Goal: Communication & Community: Participate in discussion

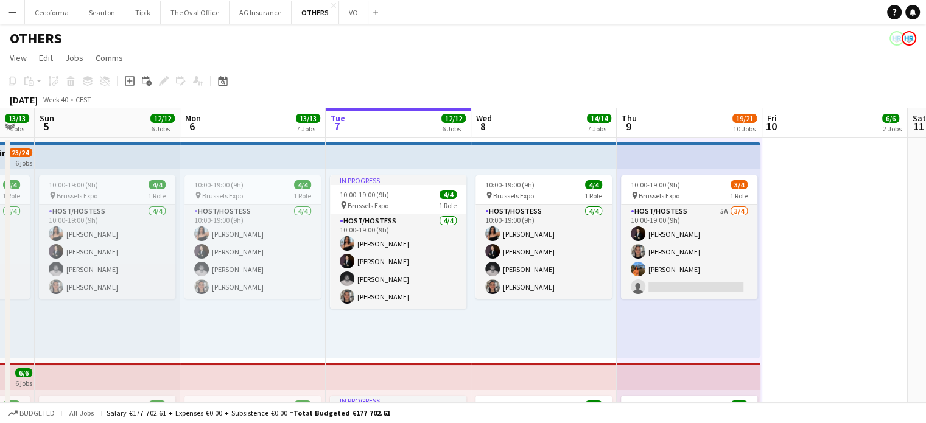
scroll to position [0, 414]
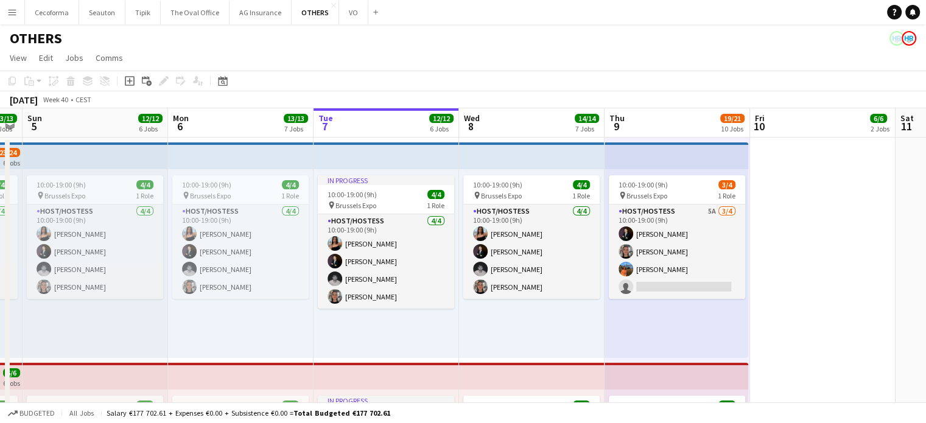
drag, startPoint x: 519, startPoint y: 356, endPoint x: 490, endPoint y: 343, distance: 32.5
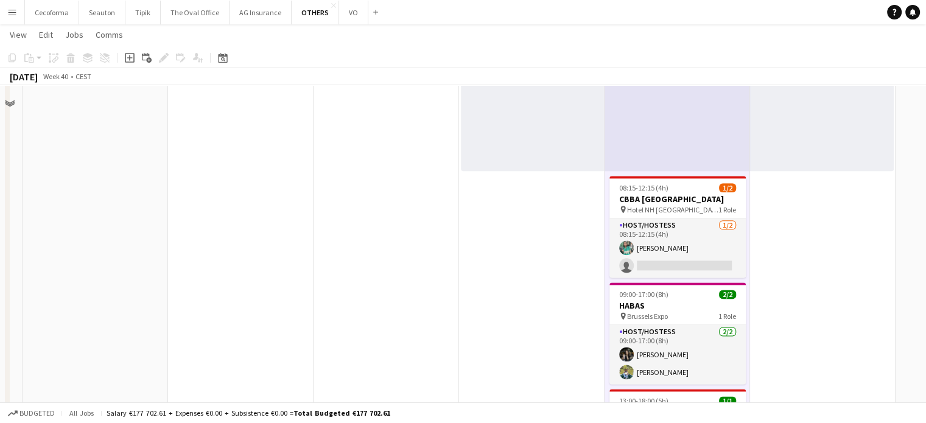
scroll to position [1583, 0]
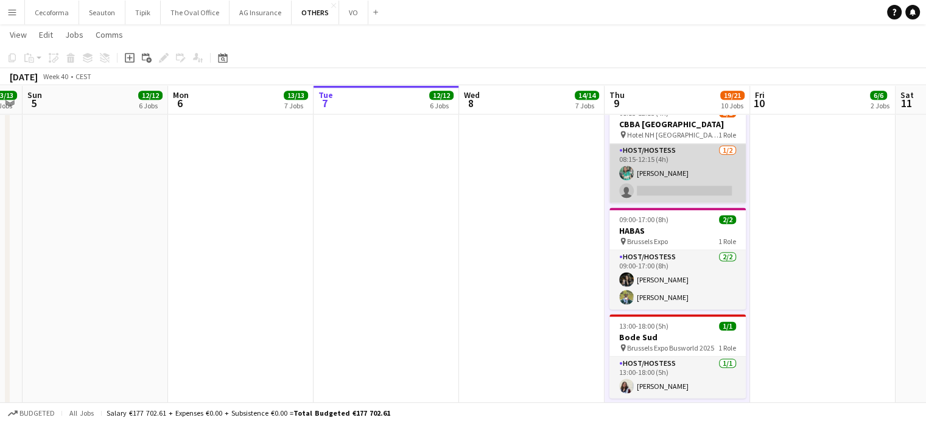
click at [676, 180] on app-card-role "Host/Hostess [DATE] 08:15-12:15 (4h) [PERSON_NAME] single-neutral-actions" at bounding box center [678, 173] width 136 height 59
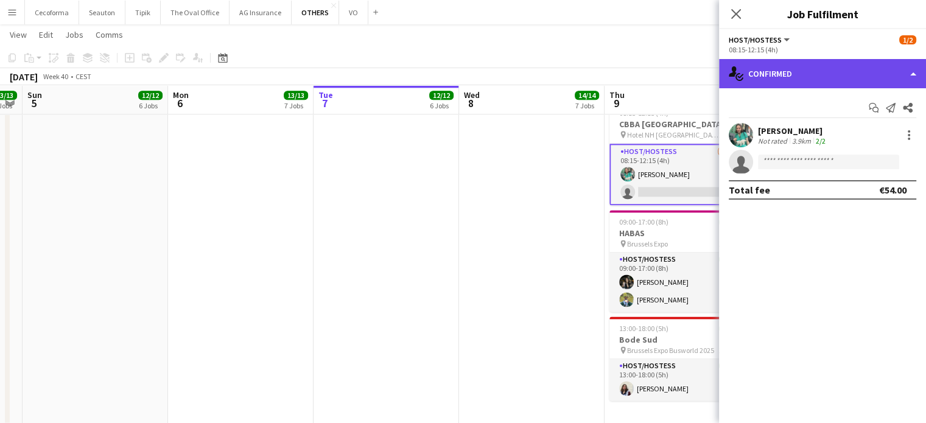
click at [919, 72] on div "single-neutral-actions-check-2 Confirmed" at bounding box center [822, 73] width 207 height 29
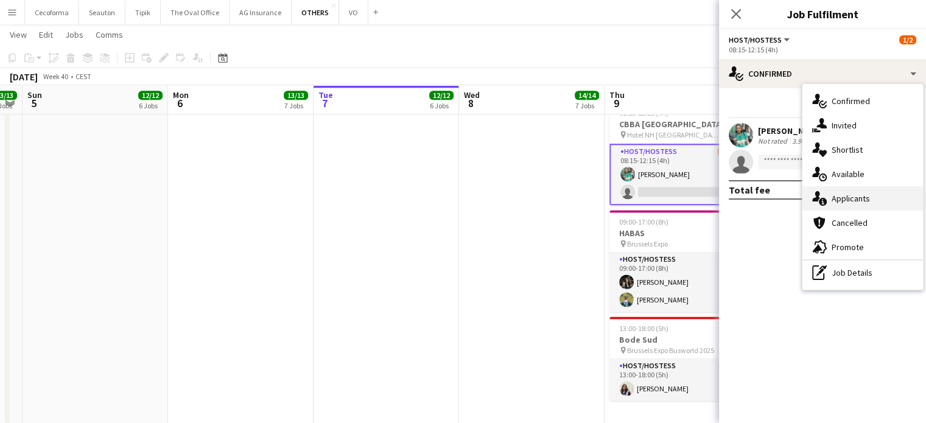
click at [855, 200] on span "Applicants" at bounding box center [851, 198] width 38 height 11
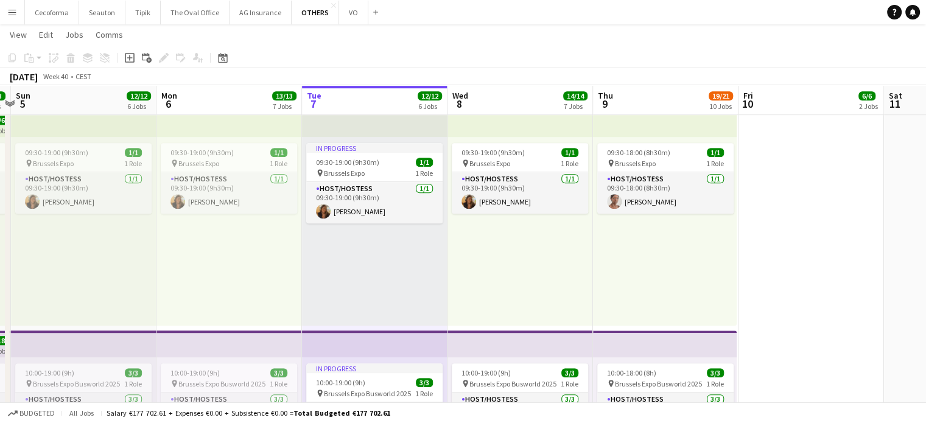
scroll to position [0, 574]
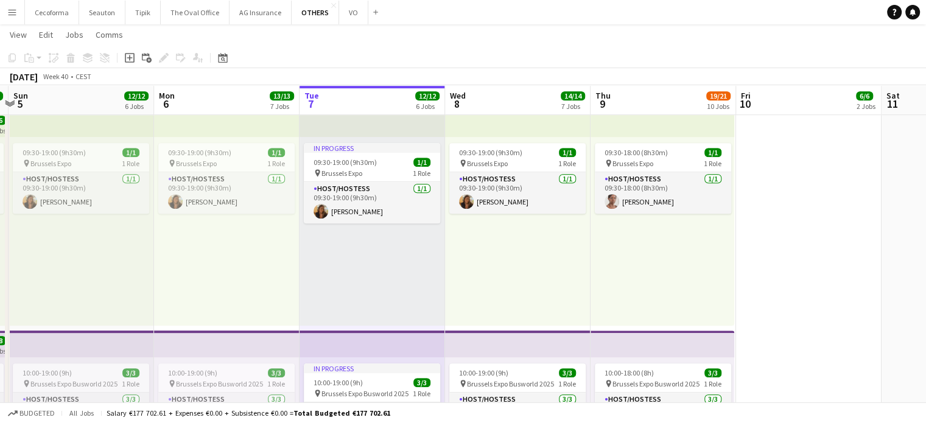
drag, startPoint x: 424, startPoint y: 311, endPoint x: 410, endPoint y: 306, distance: 15.0
click at [410, 306] on app-calendar-viewport "Wed 1 6/6 2 Jobs Thu 2 5/5 2 Jobs Fri 3 13/13 5 Jobs Sat 4 13/13 7 Jobs Sun 5 1…" at bounding box center [463, 336] width 926 height 1962
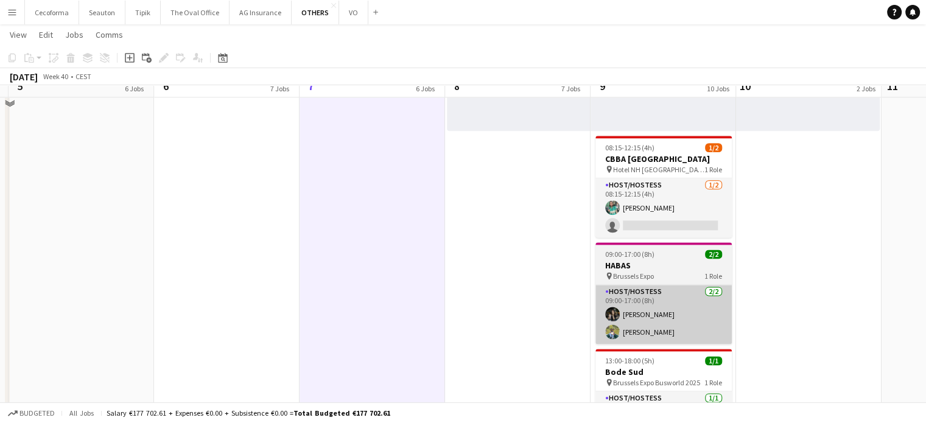
scroll to position [1484, 0]
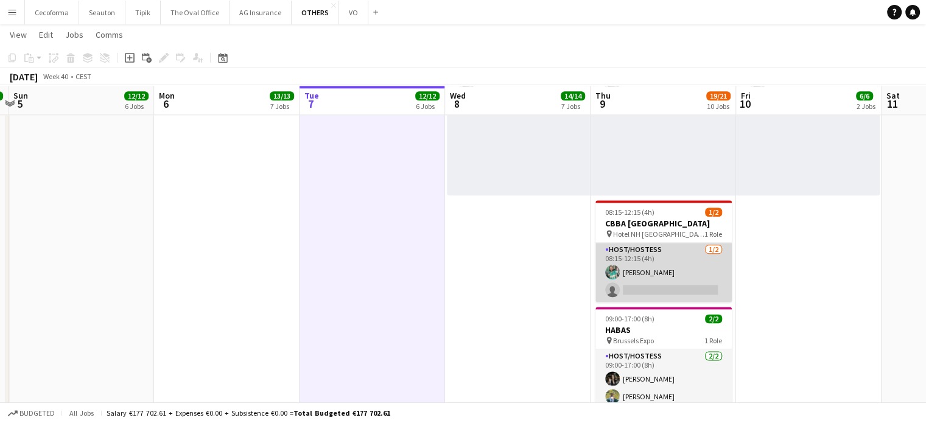
click at [656, 279] on app-card-role "Host/Hostess [DATE] 08:15-12:15 (4h) [PERSON_NAME] single-neutral-actions" at bounding box center [664, 272] width 136 height 59
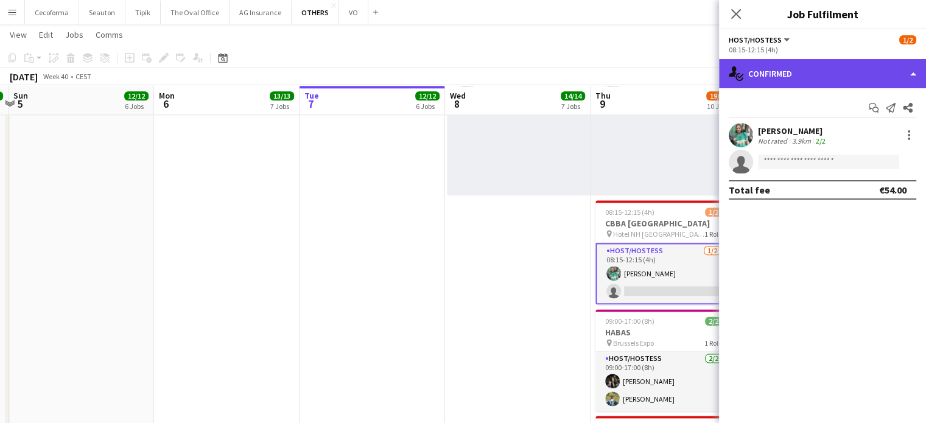
click at [913, 79] on div "single-neutral-actions-check-2 Confirmed" at bounding box center [822, 73] width 207 height 29
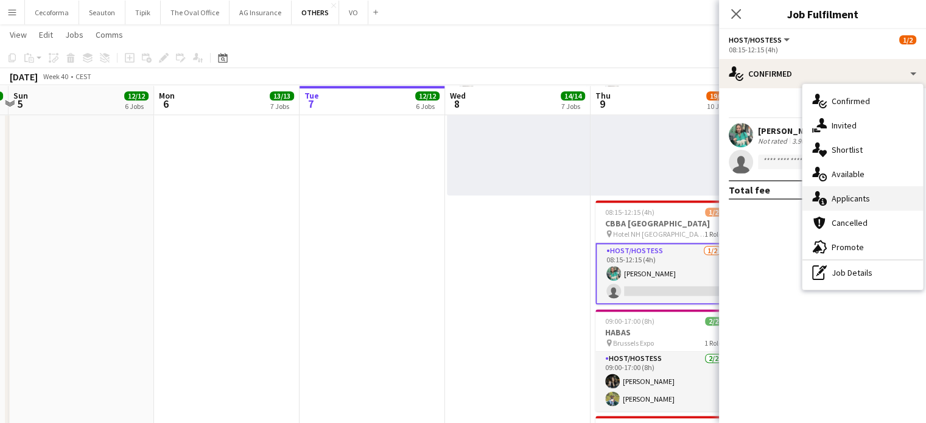
click at [851, 197] on span "Applicants" at bounding box center [851, 198] width 38 height 11
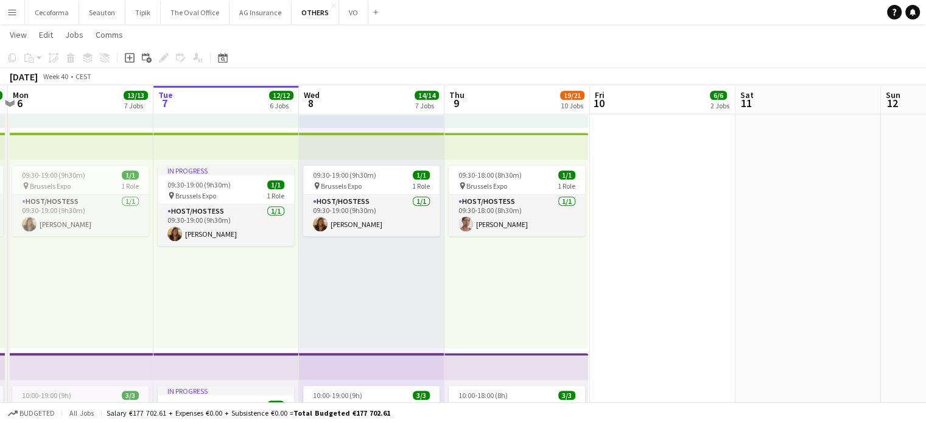
scroll to position [0, 460]
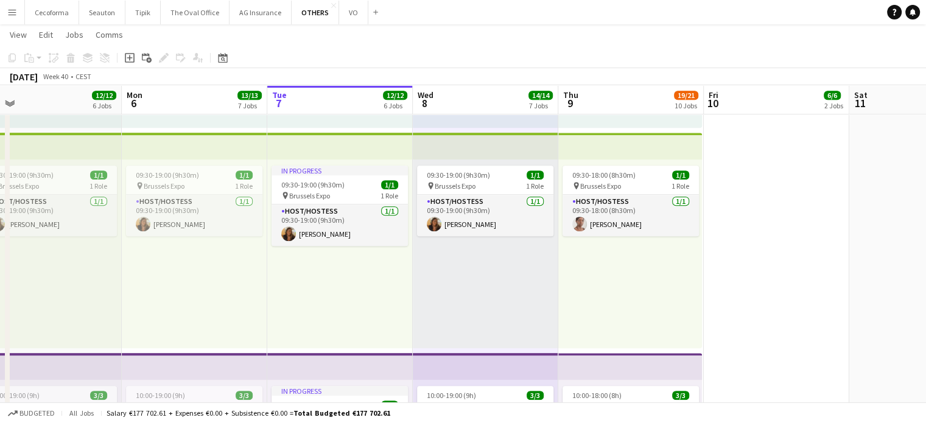
drag, startPoint x: 544, startPoint y: 306, endPoint x: 512, endPoint y: 294, distance: 34.5
click at [512, 294] on app-calendar-viewport "Thu 2 5/5 2 Jobs Fri 3 13/13 5 Jobs Sat 4 13/13 7 Jobs Sun 5 12/12 6 Jobs Mon 6…" at bounding box center [463, 359] width 926 height 1962
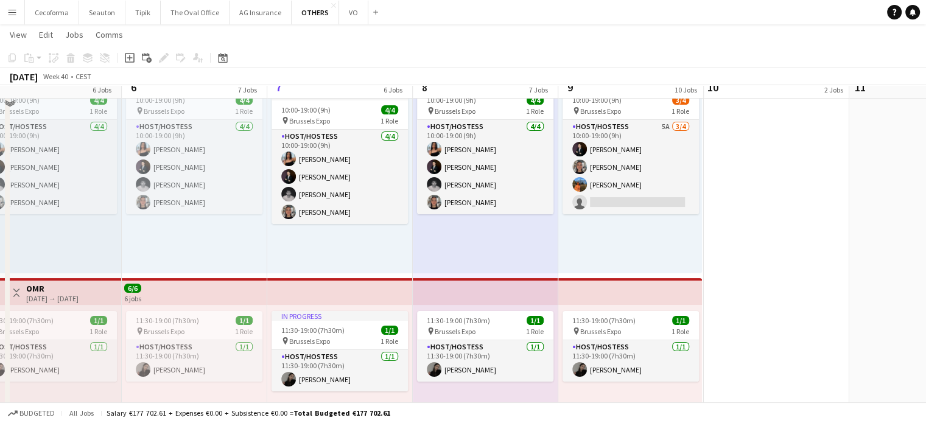
scroll to position [0, 0]
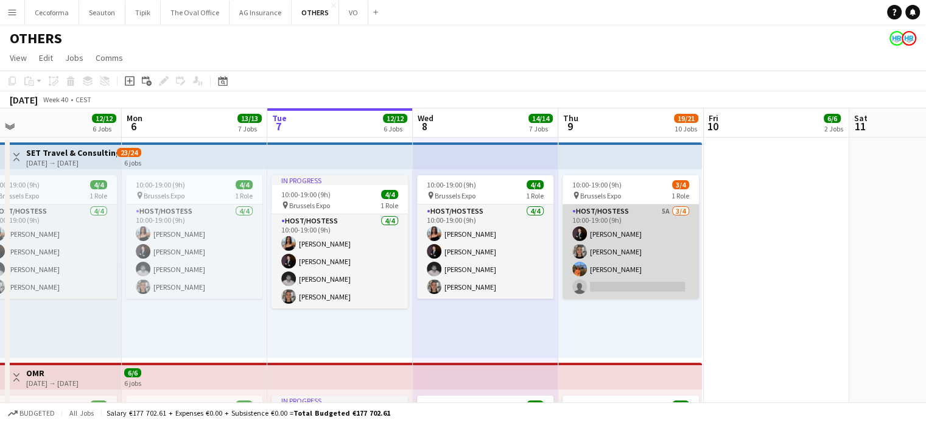
click at [623, 272] on app-card-role "Host/Hostess 5A [DATE] 10:00-19:00 (9h) [PERSON_NAME] [PERSON_NAME] [PERSON_NAM…" at bounding box center [631, 252] width 136 height 94
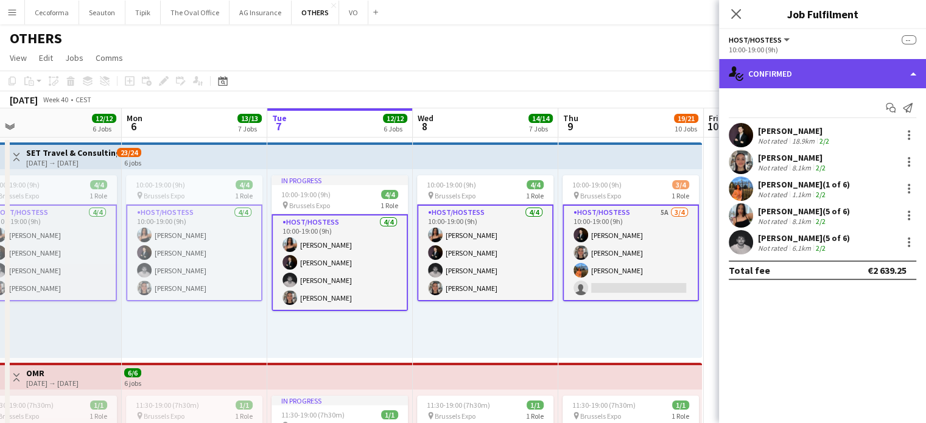
click at [913, 75] on div "single-neutral-actions-check-2 Confirmed" at bounding box center [822, 73] width 207 height 29
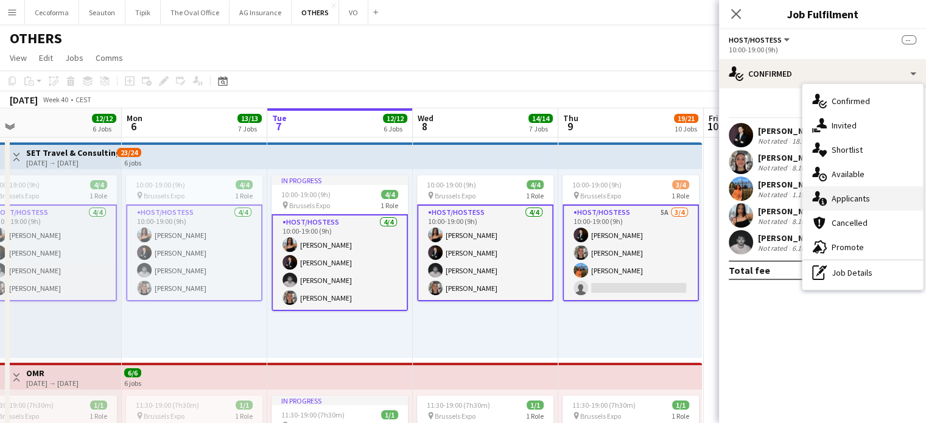
click at [856, 199] on span "Applicants" at bounding box center [851, 198] width 38 height 11
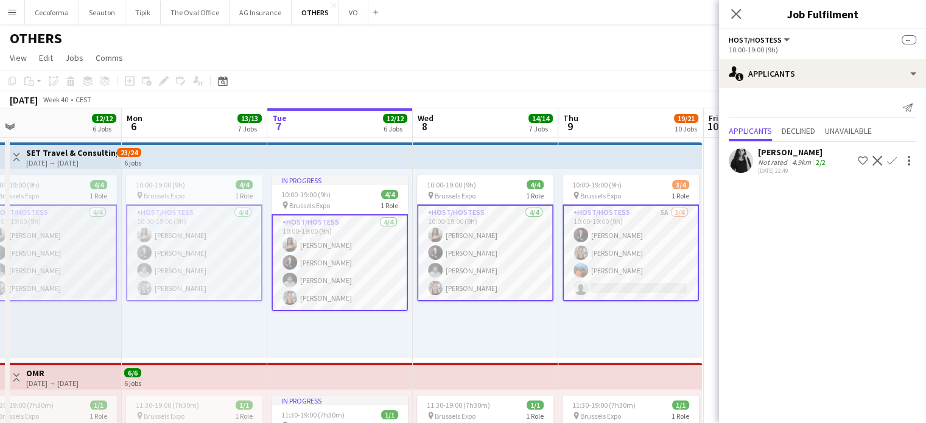
click at [646, 329] on div "10:00-19:00 (9h) 3/4 pin Brussels Expo 1 Role Host/Hostess 5A [DATE] 10:00-19:0…" at bounding box center [630, 263] width 144 height 189
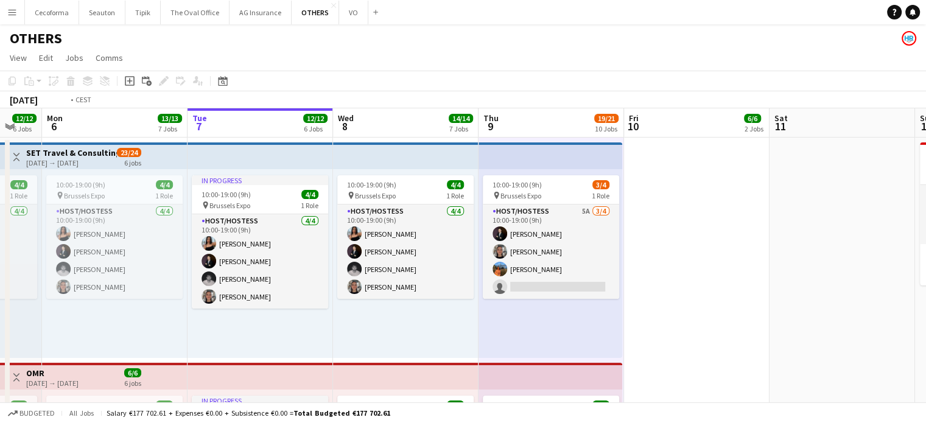
drag, startPoint x: 792, startPoint y: 243, endPoint x: 621, endPoint y: 250, distance: 171.9
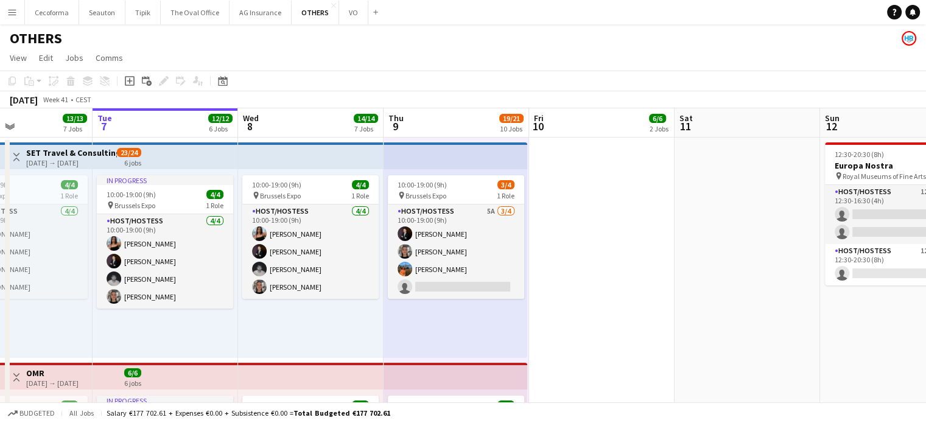
scroll to position [0, 359]
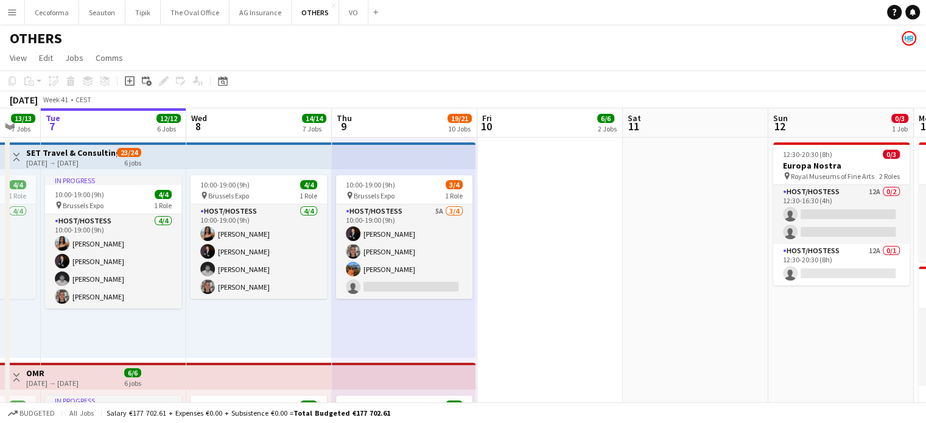
drag, startPoint x: 739, startPoint y: 203, endPoint x: 426, endPoint y: 204, distance: 313.6
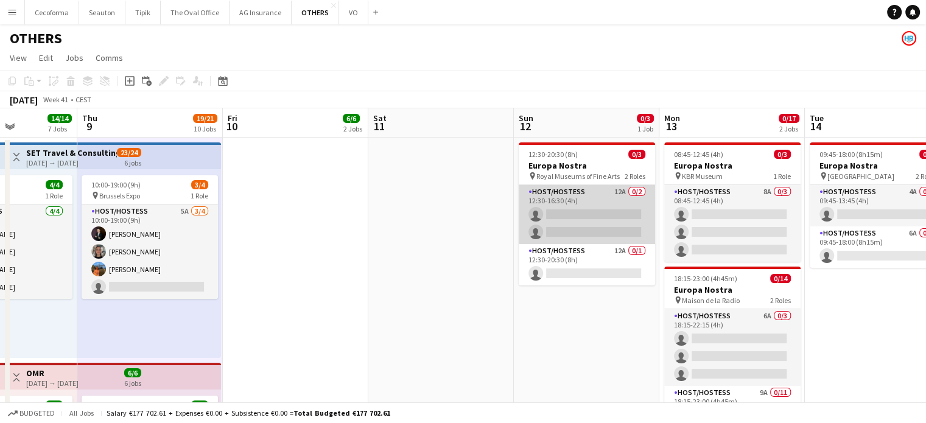
click at [564, 219] on app-card-role "Host/Hostess 12A 0/2 12:30-16:30 (4h) single-neutral-actions single-neutral-act…" at bounding box center [587, 214] width 136 height 59
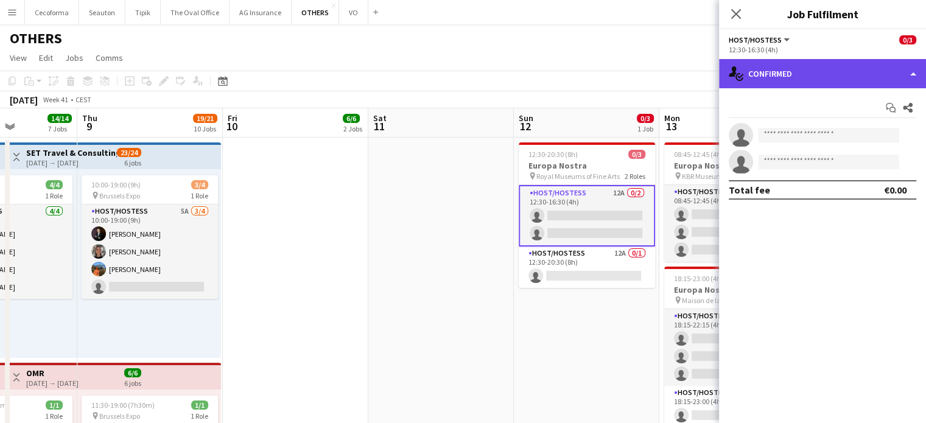
click at [915, 77] on div "single-neutral-actions-check-2 Confirmed" at bounding box center [822, 73] width 207 height 29
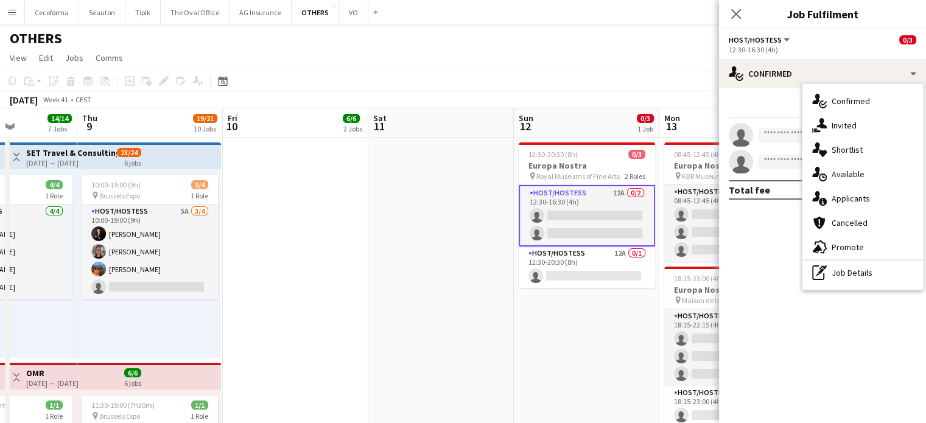
click at [859, 198] on span "Applicants" at bounding box center [851, 198] width 38 height 11
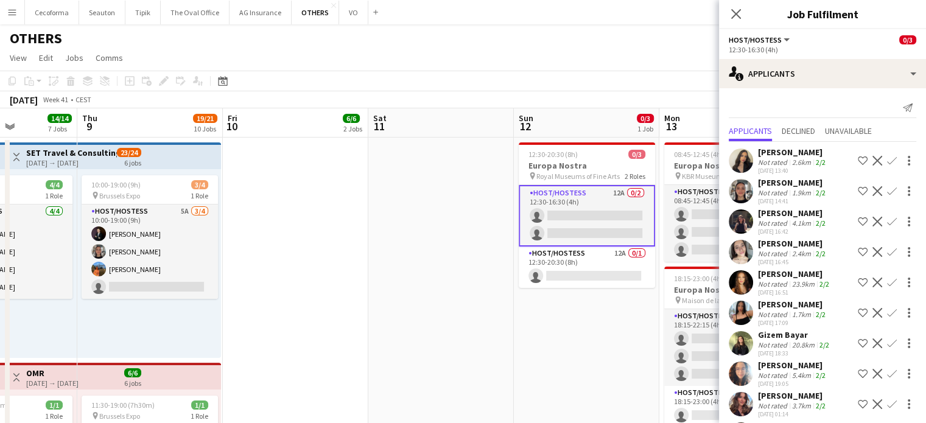
scroll to position [0, 543]
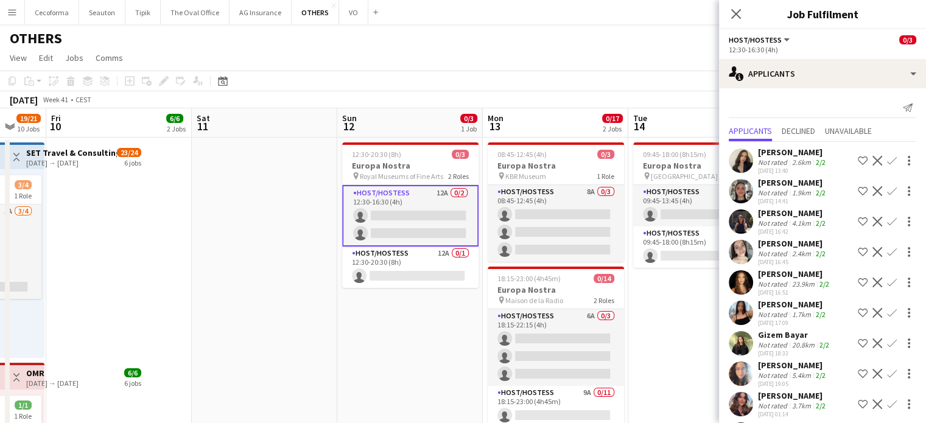
drag, startPoint x: 599, startPoint y: 321, endPoint x: 458, endPoint y: 317, distance: 140.7
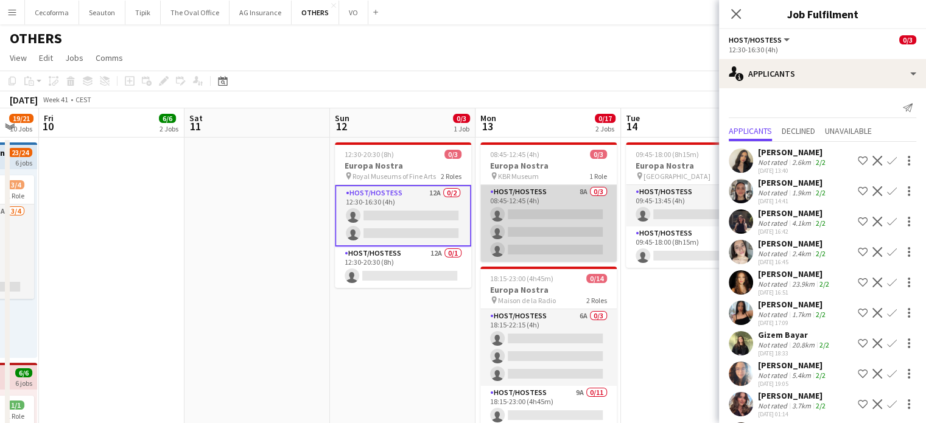
click at [512, 219] on app-card-role "Host/Hostess 8A 0/3 08:45-12:45 (4h) single-neutral-actions single-neutral-acti…" at bounding box center [548, 223] width 136 height 77
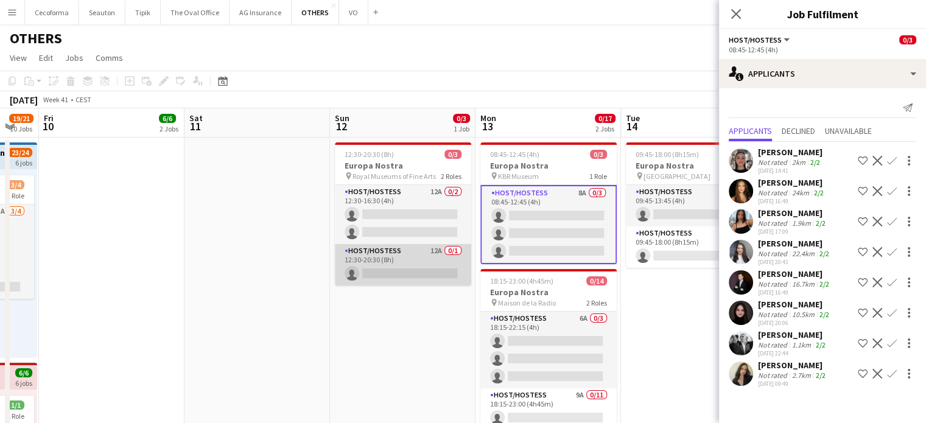
click at [418, 270] on app-card-role "Host/Hostess 12A 0/1 12:30-20:30 (8h) single-neutral-actions" at bounding box center [403, 264] width 136 height 41
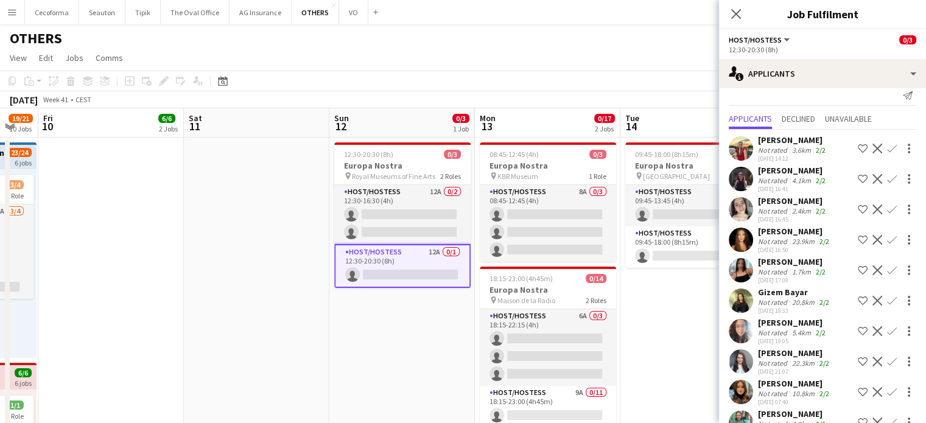
scroll to position [0, 0]
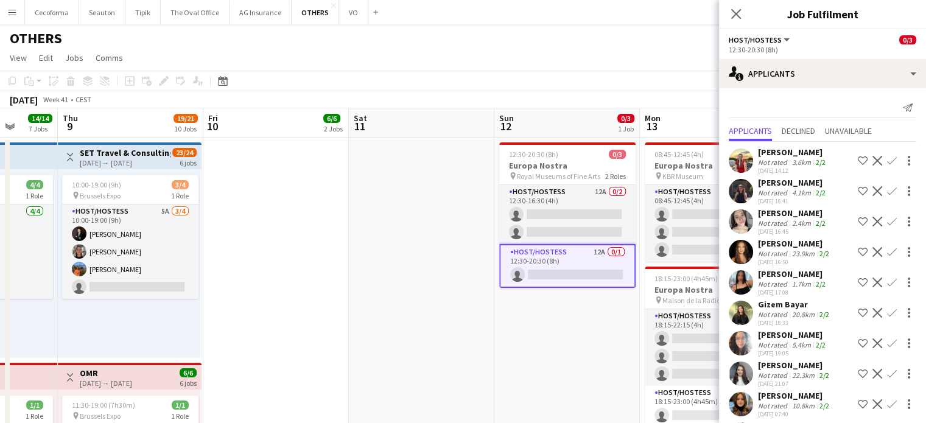
drag, startPoint x: 660, startPoint y: 310, endPoint x: 519, endPoint y: 304, distance: 141.4
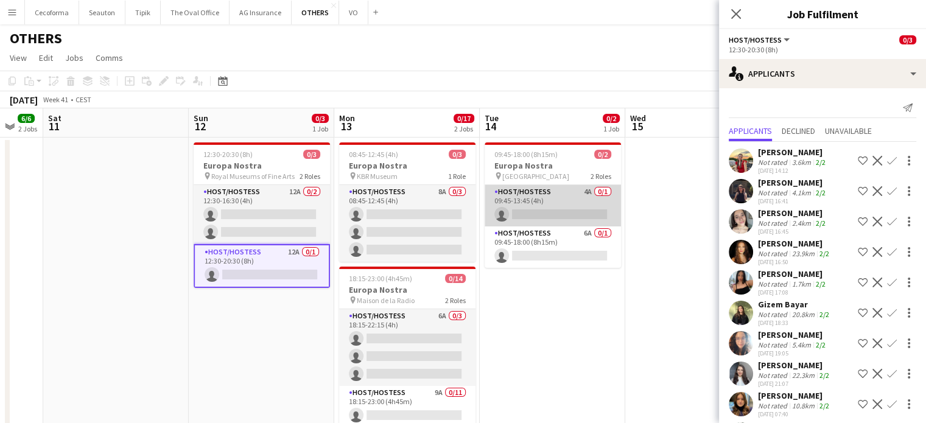
click at [553, 212] on app-card-role "Host/Hostess 4A 0/1 09:45-13:45 (4h) single-neutral-actions" at bounding box center [553, 205] width 136 height 41
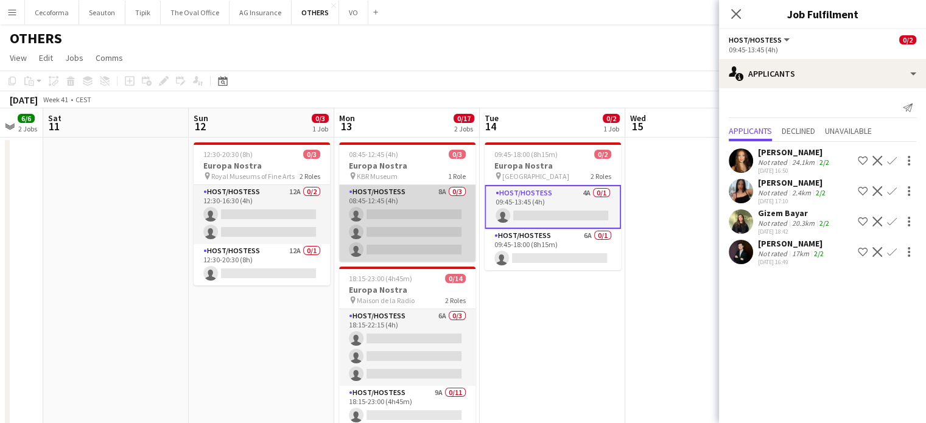
click at [417, 232] on app-card-role "Host/Hostess 8A 0/3 08:45-12:45 (4h) single-neutral-actions single-neutral-acti…" at bounding box center [407, 223] width 136 height 77
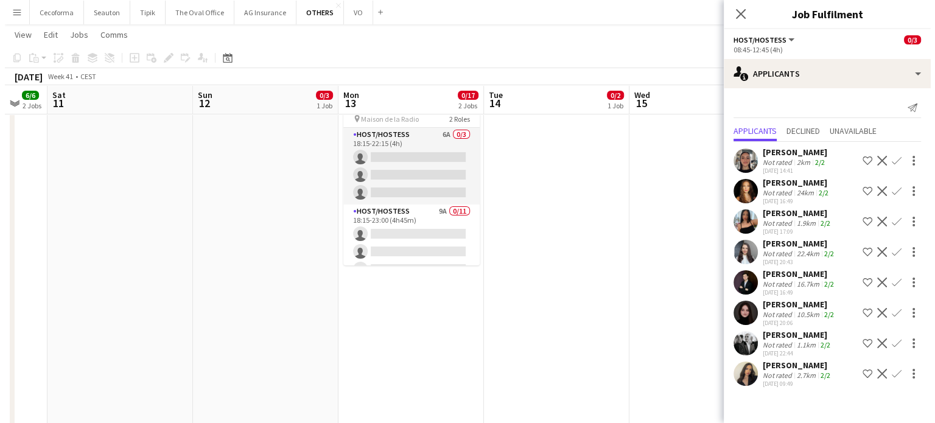
scroll to position [0, 0]
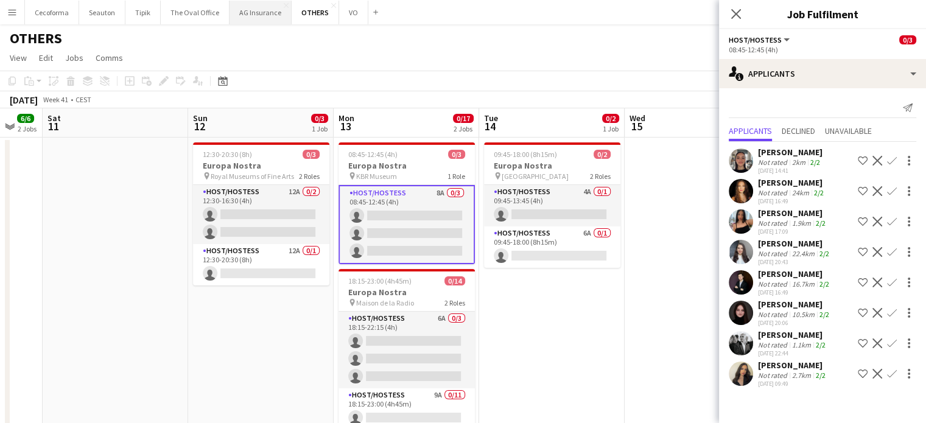
click at [253, 7] on button "AG Insurance Close" at bounding box center [261, 13] width 62 height 24
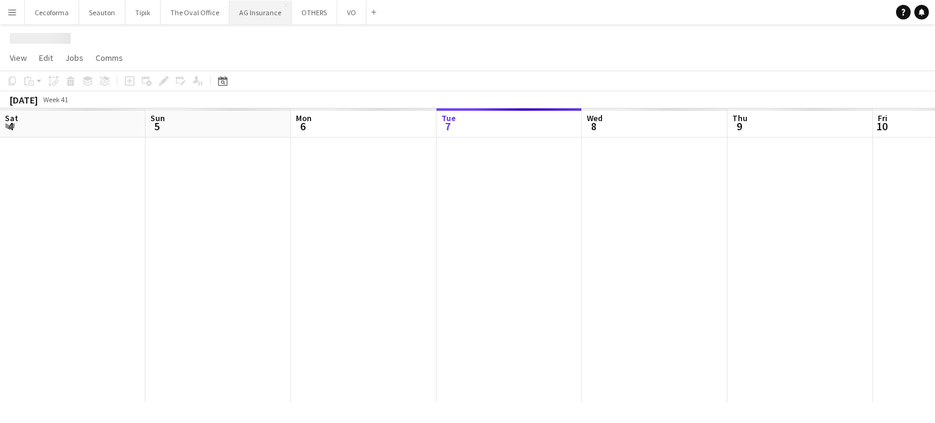
scroll to position [0, 291]
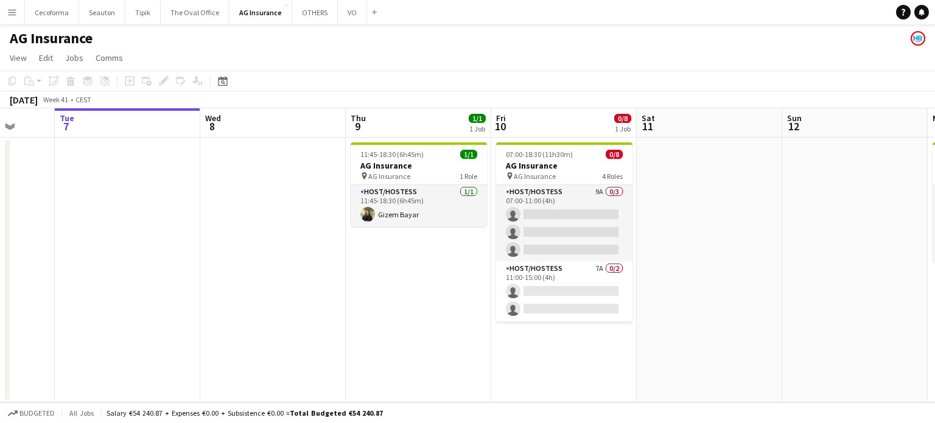
drag, startPoint x: 478, startPoint y: 275, endPoint x: 381, endPoint y: 275, distance: 96.8
click at [381, 275] on app-calendar-viewport "Sat 4 Sun 5 Mon 6 Tue 7 Wed 8 Thu 9 1/1 1 Job Fri 10 0/8 1 Job Sat 11 Sun 12 Mo…" at bounding box center [467, 255] width 935 height 294
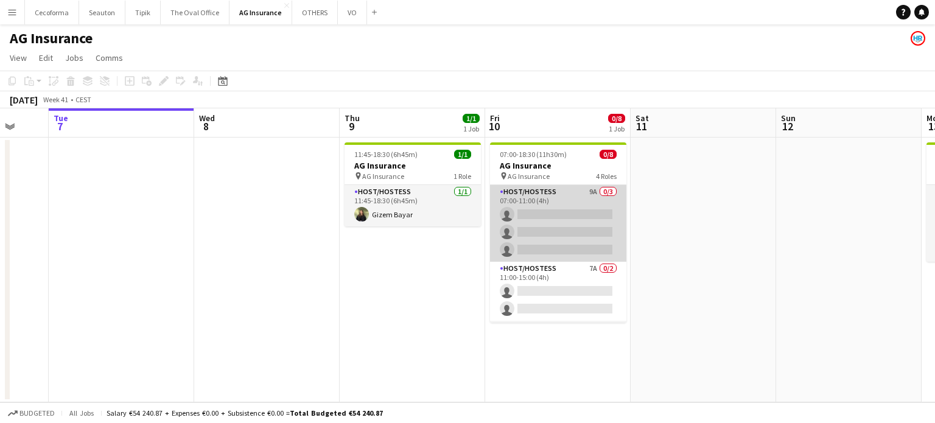
click at [532, 225] on app-card-role "Host/Hostess 9A 0/3 07:00-11:00 (4h) single-neutral-actions single-neutral-acti…" at bounding box center [558, 223] width 136 height 77
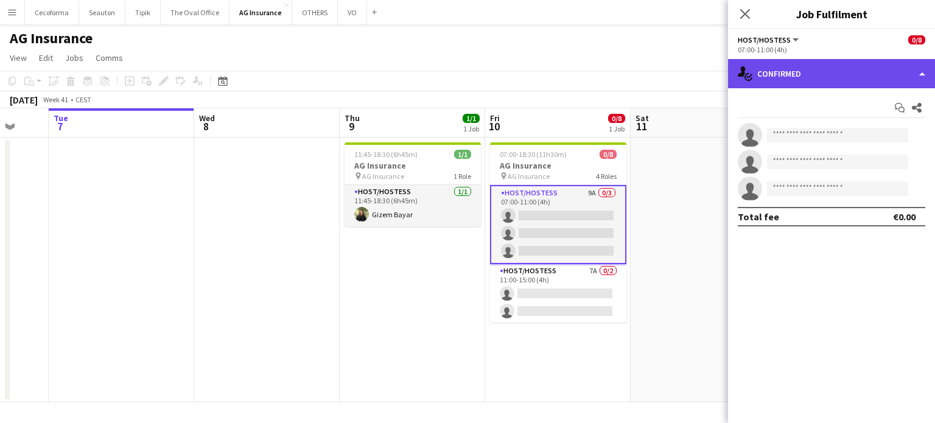
click at [923, 73] on div "single-neutral-actions-check-2 Confirmed" at bounding box center [831, 73] width 207 height 29
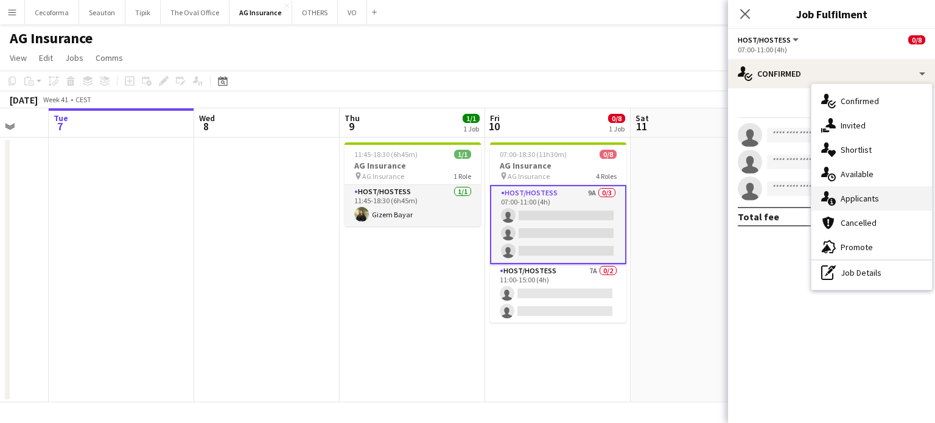
click at [870, 201] on span "Applicants" at bounding box center [860, 198] width 38 height 11
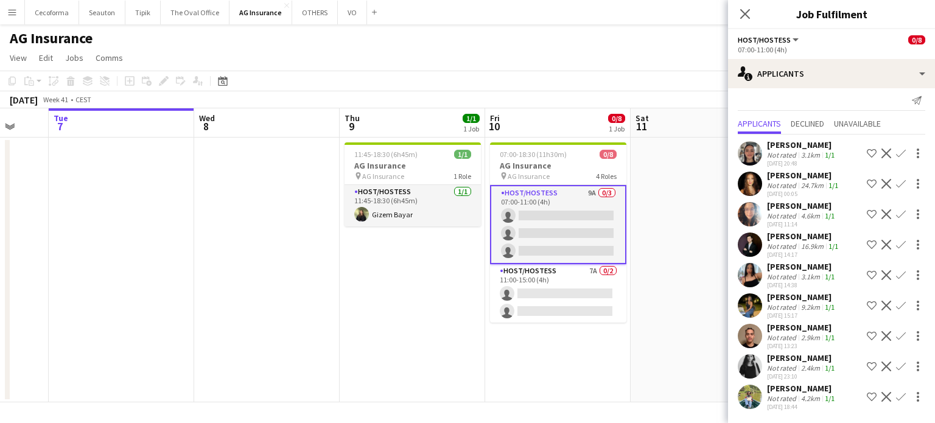
scroll to position [18, 0]
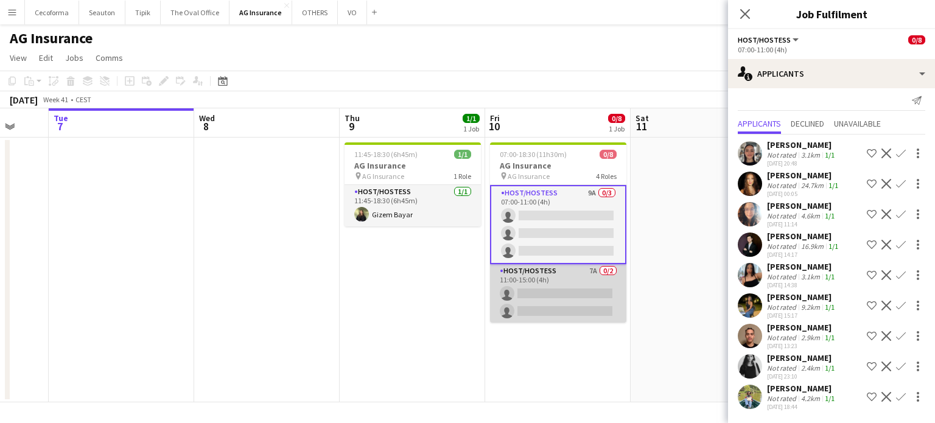
click at [563, 298] on app-card-role "Host/Hostess 7A 0/2 11:00-15:00 (4h) single-neutral-actions single-neutral-acti…" at bounding box center [558, 293] width 136 height 59
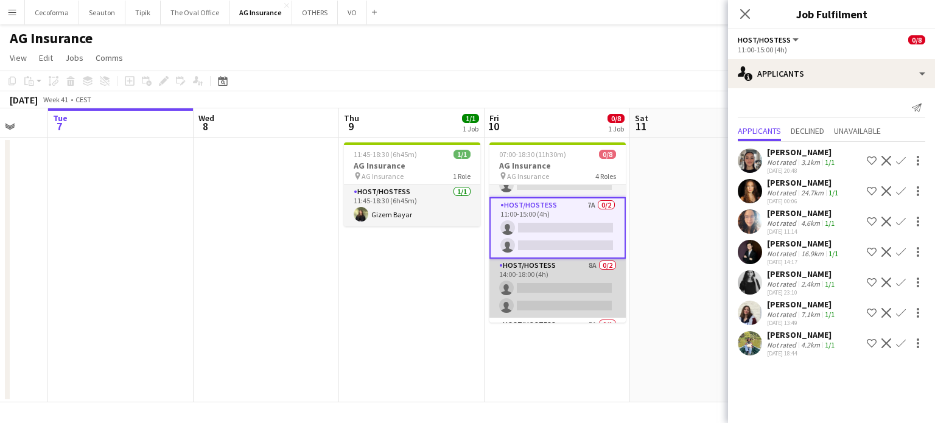
scroll to position [100, 0]
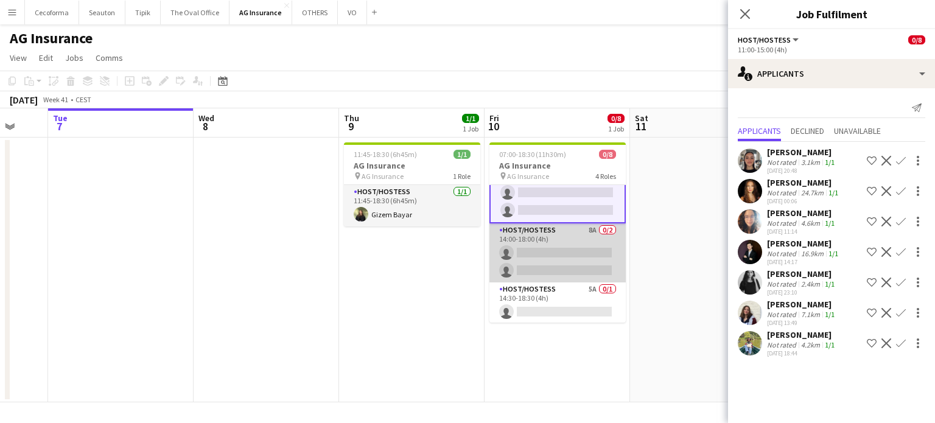
click at [577, 257] on app-card-role "Host/Hostess 8A 0/2 14:00-18:00 (4h) single-neutral-actions single-neutral-acti…" at bounding box center [558, 253] width 136 height 59
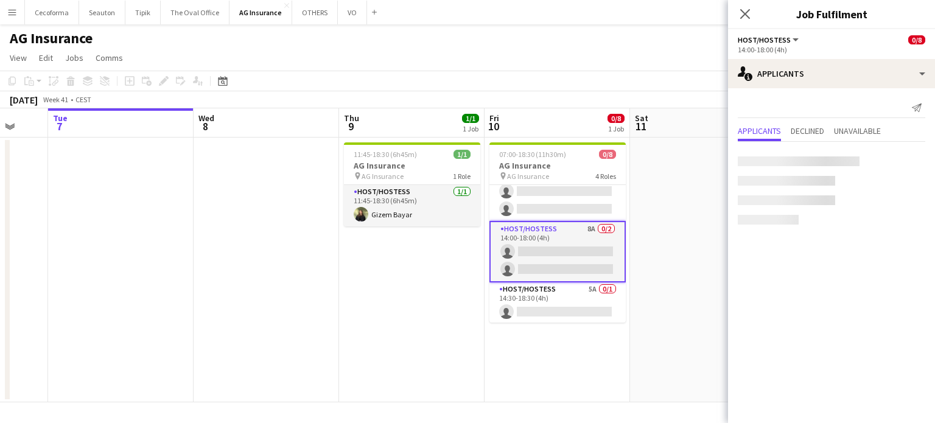
scroll to position [99, 0]
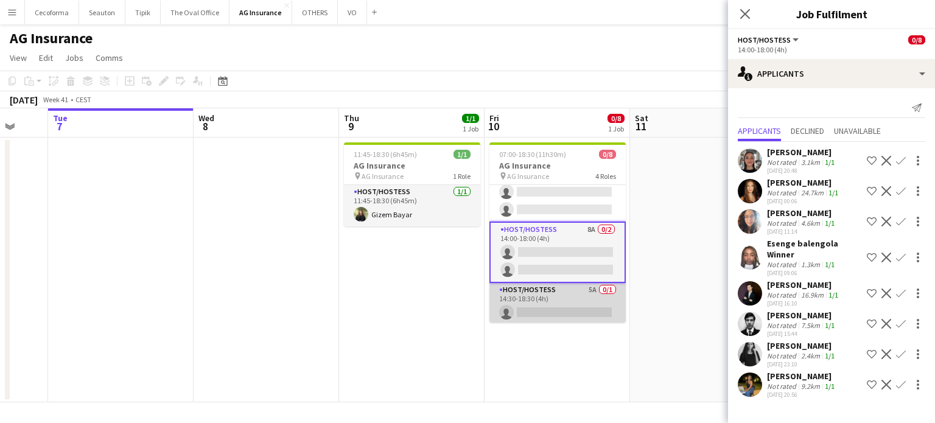
click at [552, 309] on app-card-role "Host/Hostess 5A 0/1 14:30-18:30 (4h) single-neutral-actions" at bounding box center [558, 303] width 136 height 41
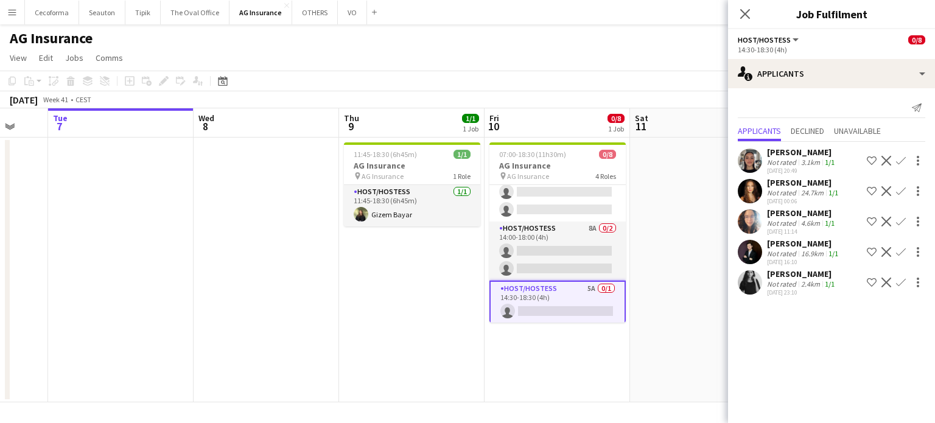
scroll to position [0, 0]
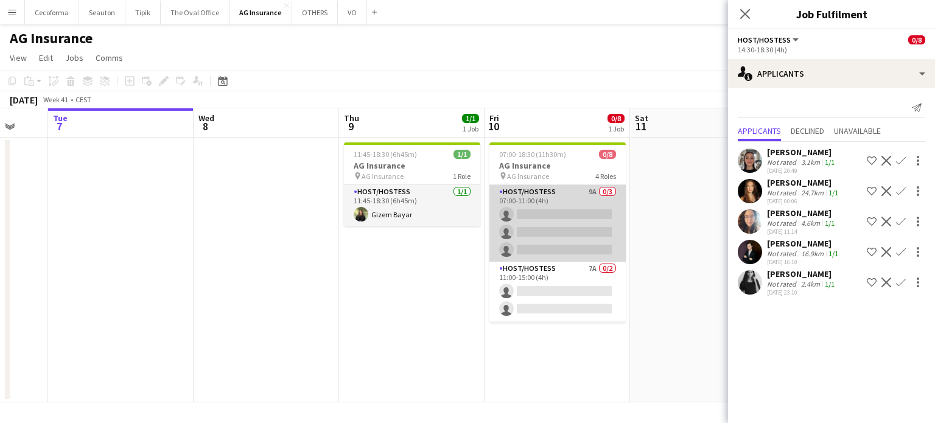
click at [532, 233] on app-card-role "Host/Hostess 9A 0/3 07:00-11:00 (4h) single-neutral-actions single-neutral-acti…" at bounding box center [558, 223] width 136 height 77
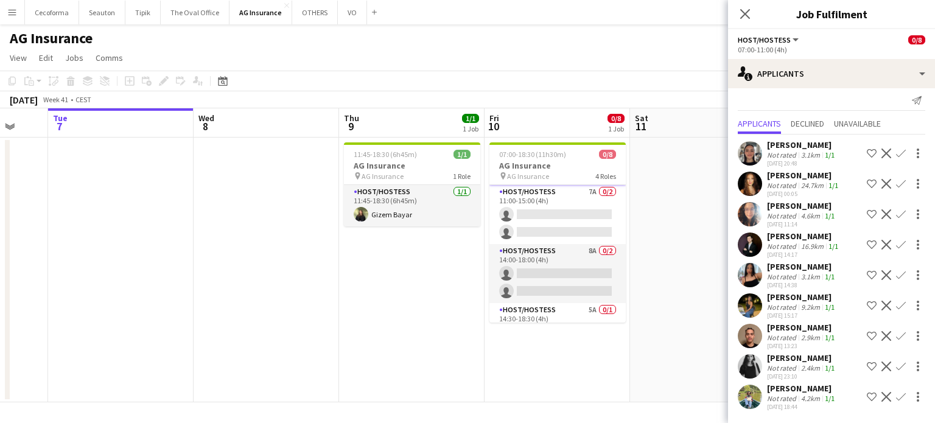
scroll to position [100, 0]
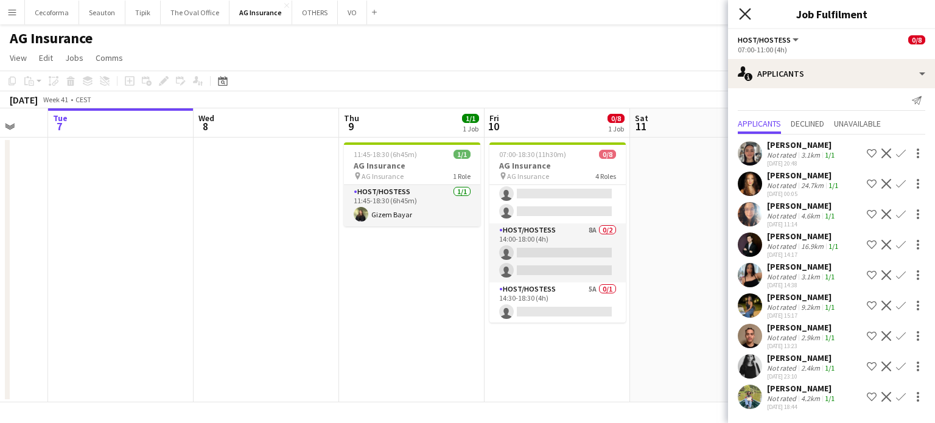
click at [742, 16] on icon "Close pop-in" at bounding box center [745, 14] width 12 height 12
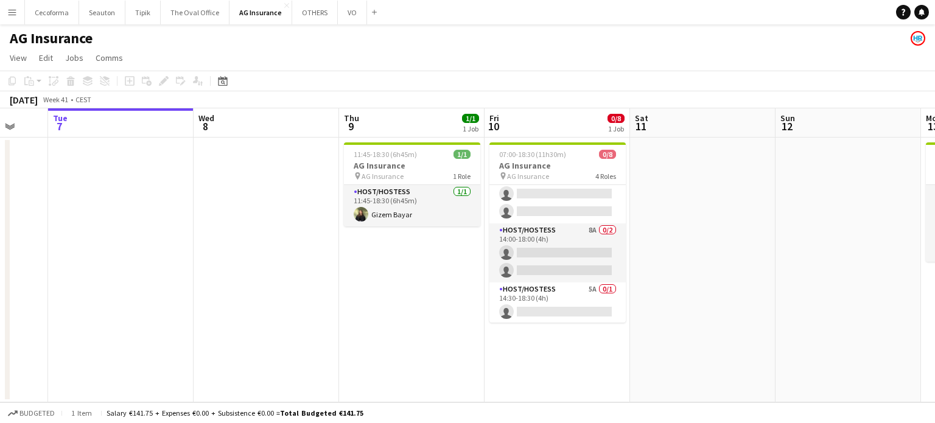
click at [391, 387] on app-date-cell "11:45-18:30 (6h45m) 1/1 AG Insurance pin AG Insurance 1 Role Host/Hostess [DATE…" at bounding box center [412, 270] width 146 height 265
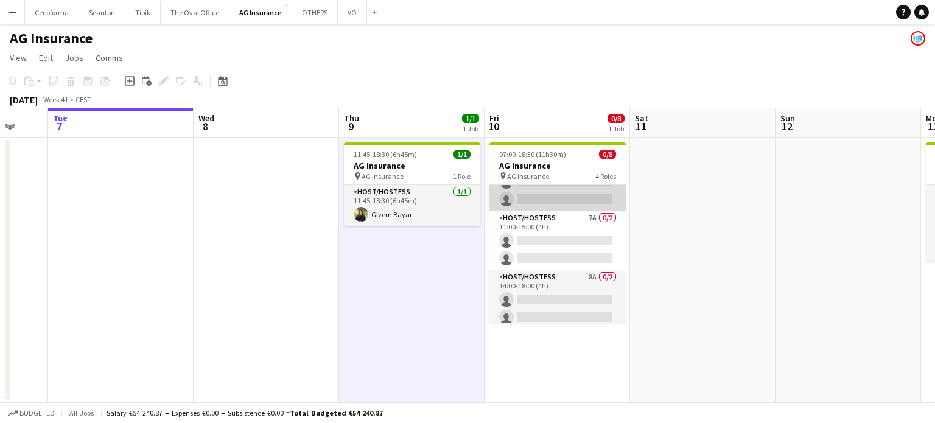
scroll to position [0, 0]
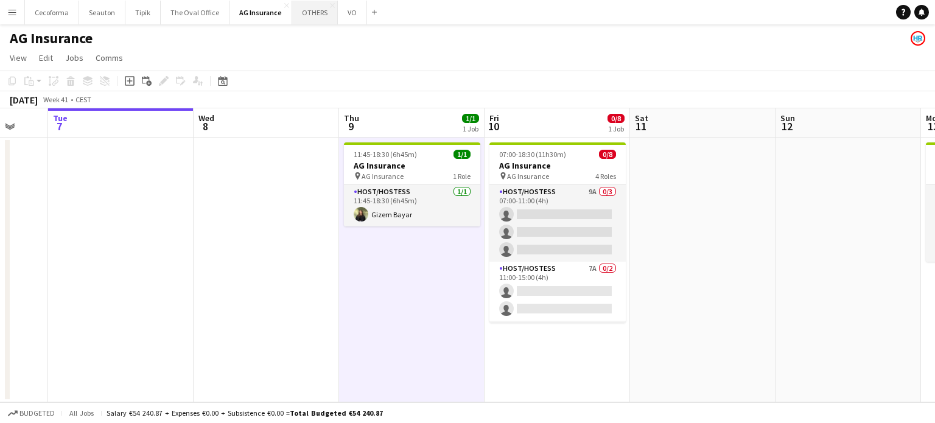
click at [307, 12] on button "OTHERS Close" at bounding box center [315, 13] width 46 height 24
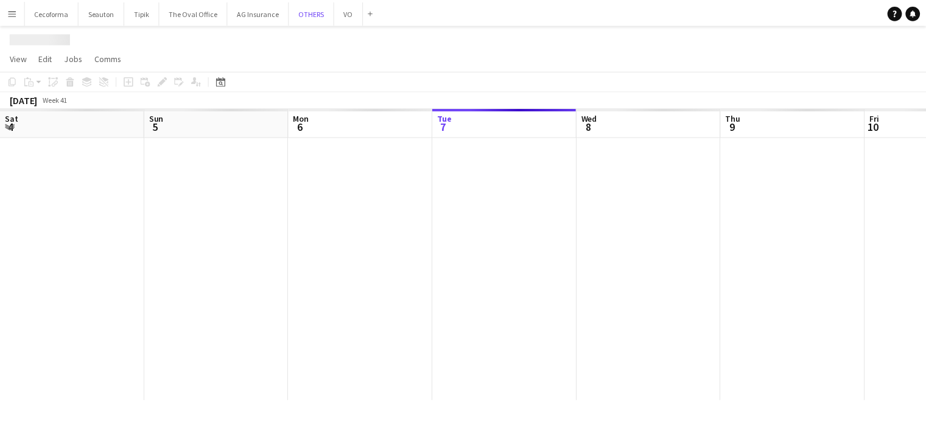
scroll to position [0, 291]
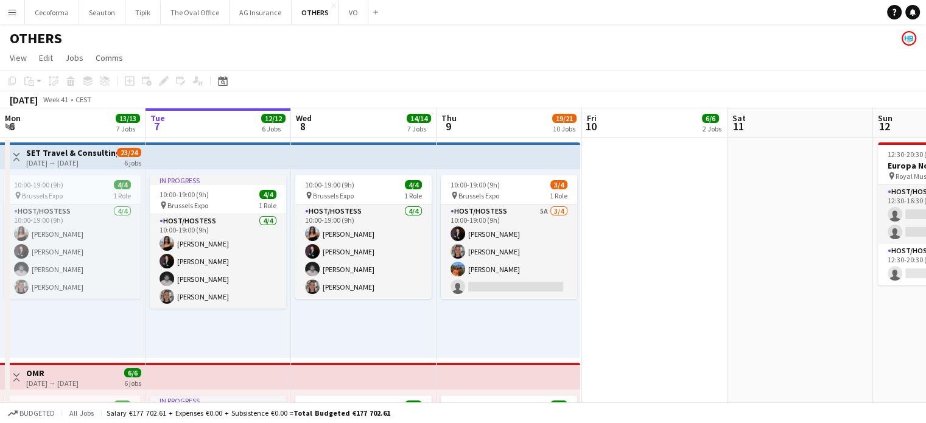
drag, startPoint x: 640, startPoint y: 254, endPoint x: 322, endPoint y: 247, distance: 318.0
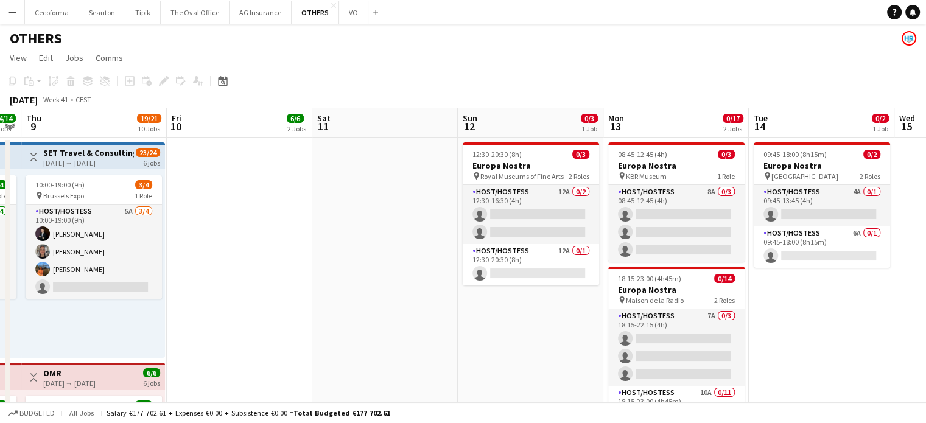
drag, startPoint x: 390, startPoint y: 262, endPoint x: 160, endPoint y: 247, distance: 231.4
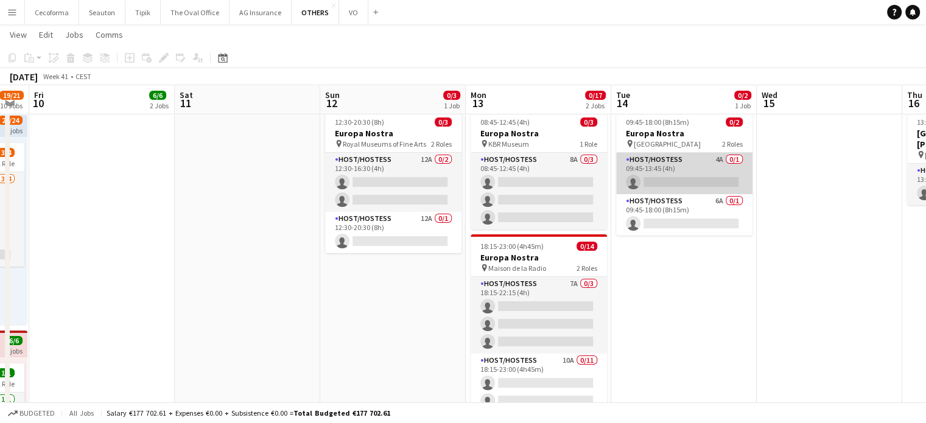
scroll to position [0, 0]
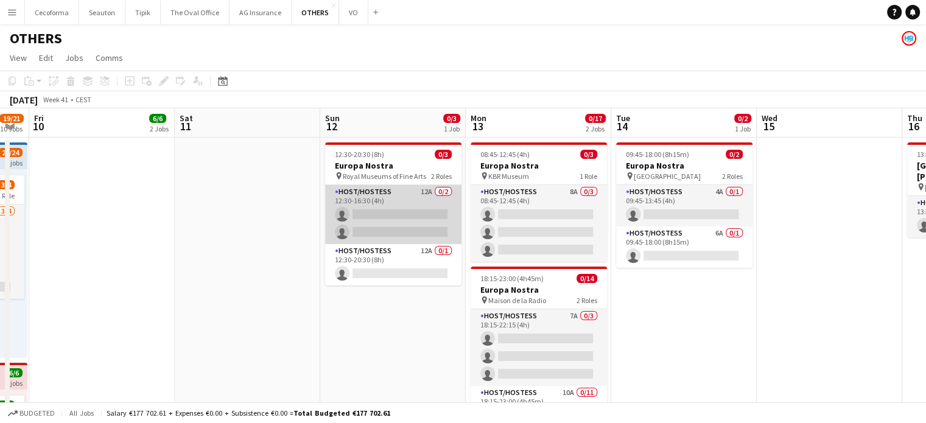
click at [399, 213] on app-card-role "Host/Hostess 12A 0/2 12:30-16:30 (4h) single-neutral-actions single-neutral-act…" at bounding box center [393, 214] width 136 height 59
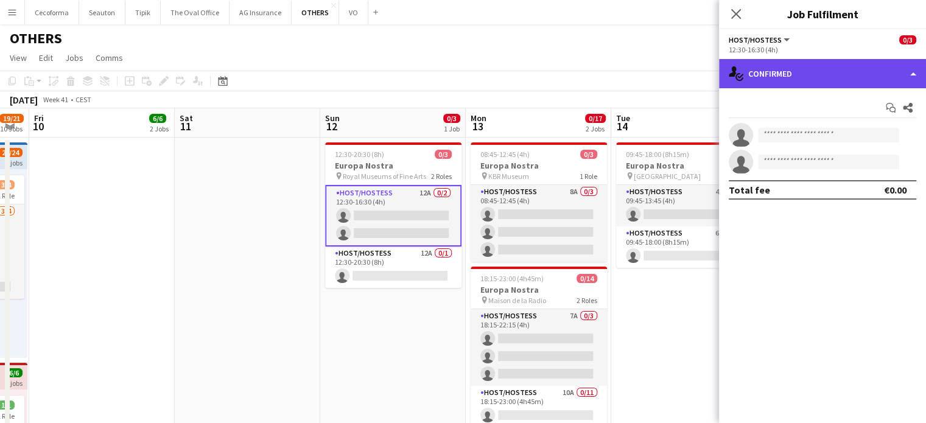
click at [910, 72] on div "single-neutral-actions-check-2 Confirmed" at bounding box center [822, 73] width 207 height 29
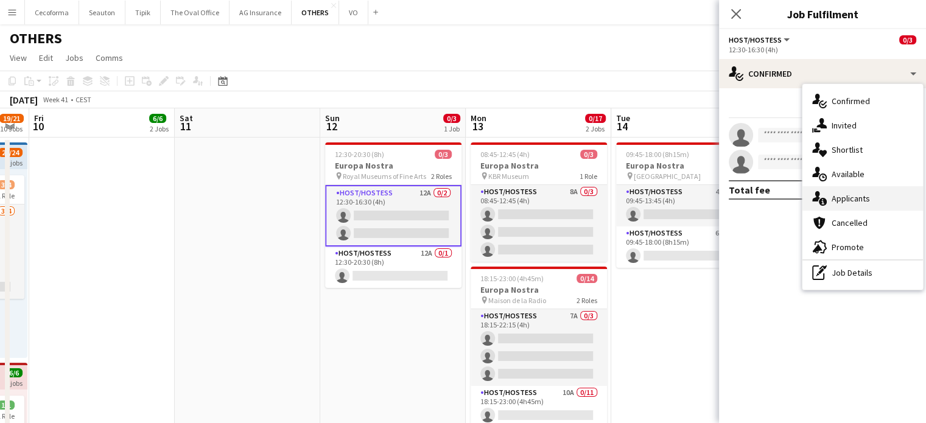
click at [848, 199] on span "Applicants" at bounding box center [851, 198] width 38 height 11
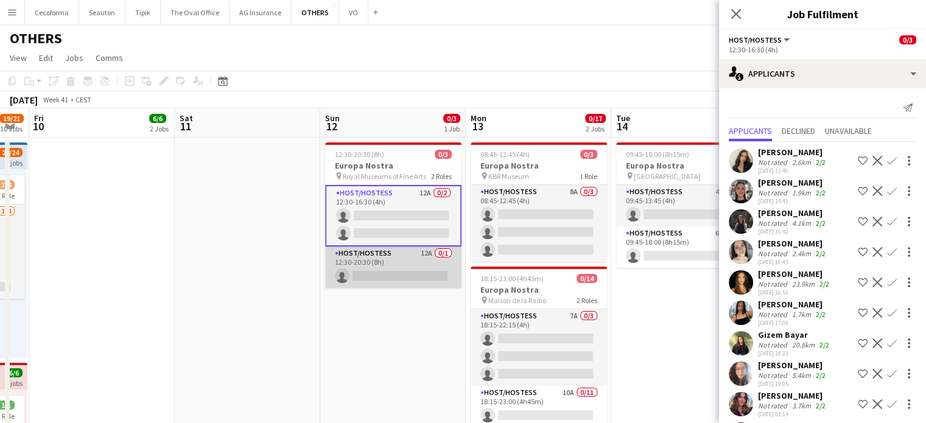
click at [388, 272] on app-card-role "Host/Hostess 12A 0/1 12:30-20:30 (8h) single-neutral-actions" at bounding box center [393, 267] width 136 height 41
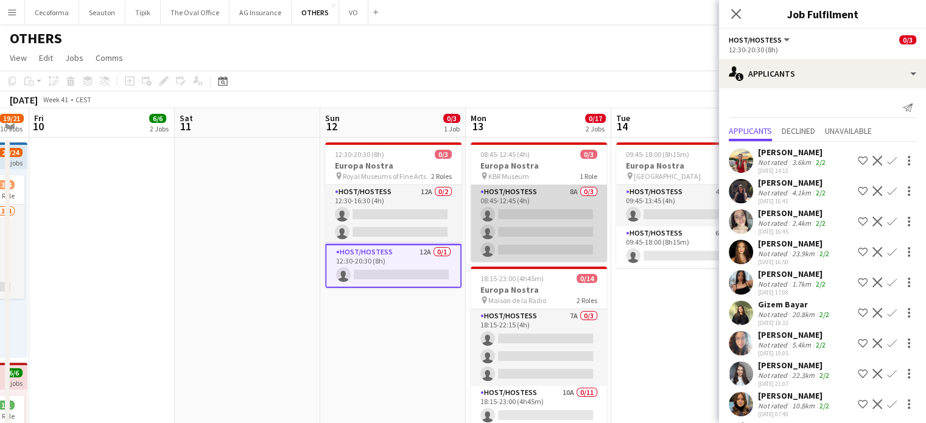
click at [535, 209] on app-card-role "Host/Hostess 8A 0/3 08:45-12:45 (4h) single-neutral-actions single-neutral-acti…" at bounding box center [539, 223] width 136 height 77
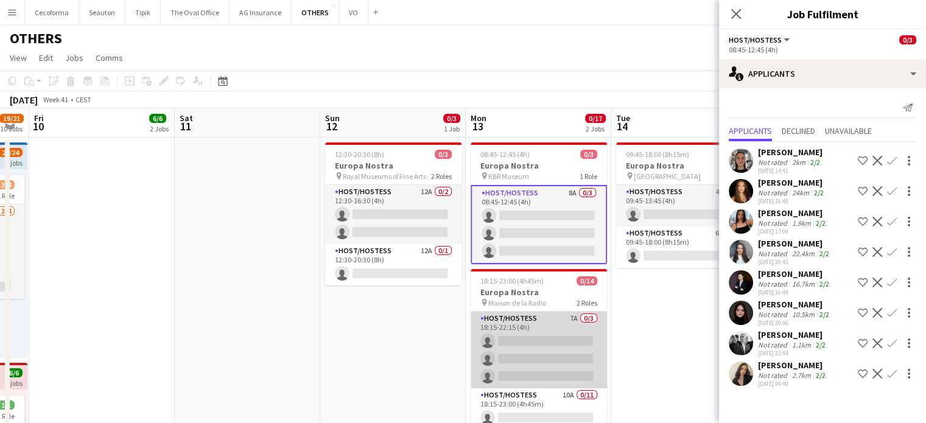
click at [566, 349] on app-card-role "Host/Hostess 7A 0/3 18:15-22:15 (4h) single-neutral-actions single-neutral-acti…" at bounding box center [539, 350] width 136 height 77
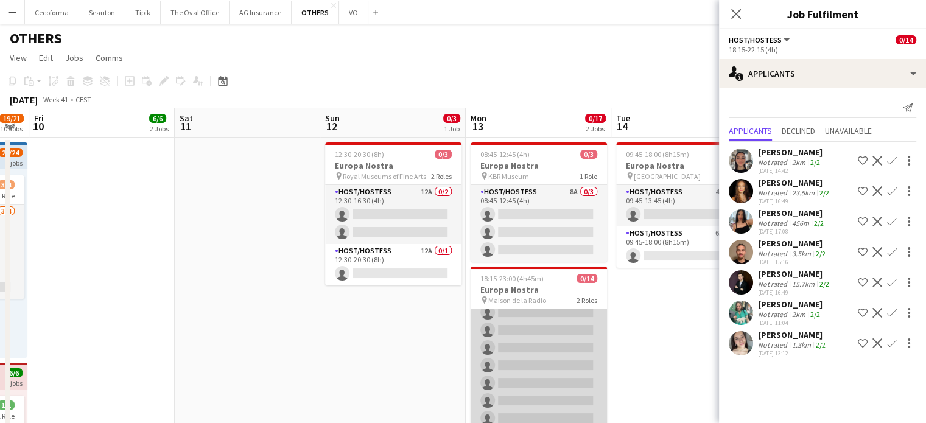
click at [542, 347] on app-card-role "Host/Hostess 10A 0/11 18:15-23:00 (4h45m) single-neutral-actions single-neutral…" at bounding box center [539, 339] width 136 height 218
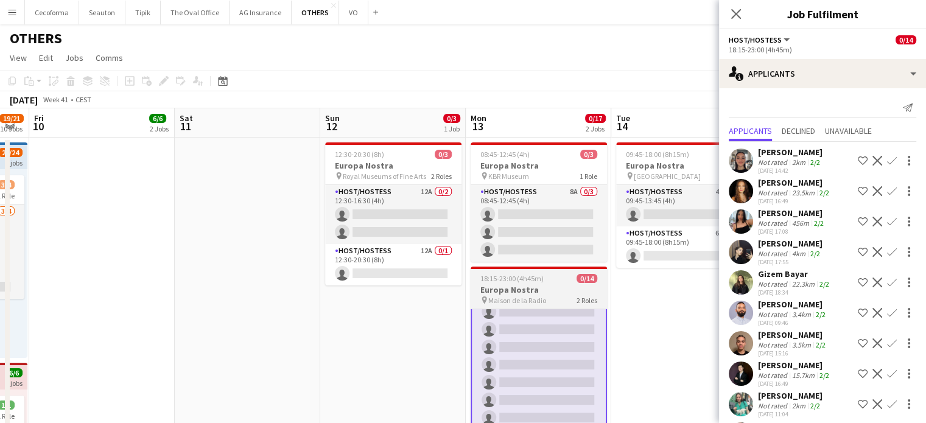
scroll to position [0, 0]
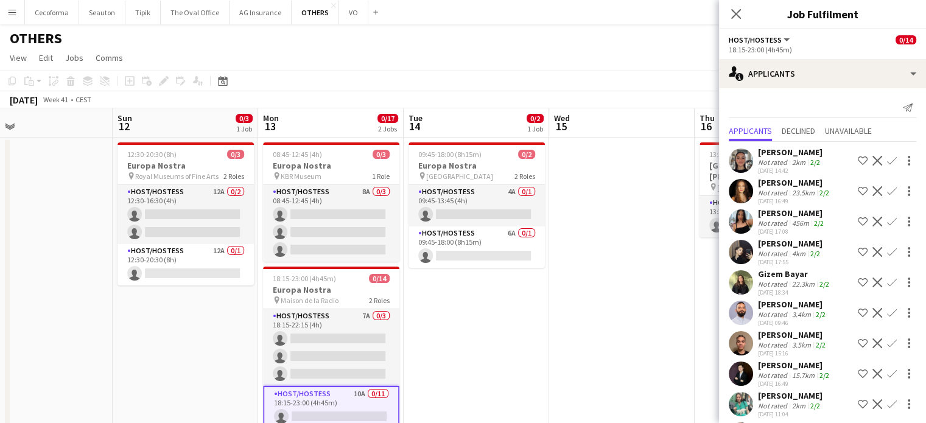
drag, startPoint x: 664, startPoint y: 294, endPoint x: 308, endPoint y: 279, distance: 356.6
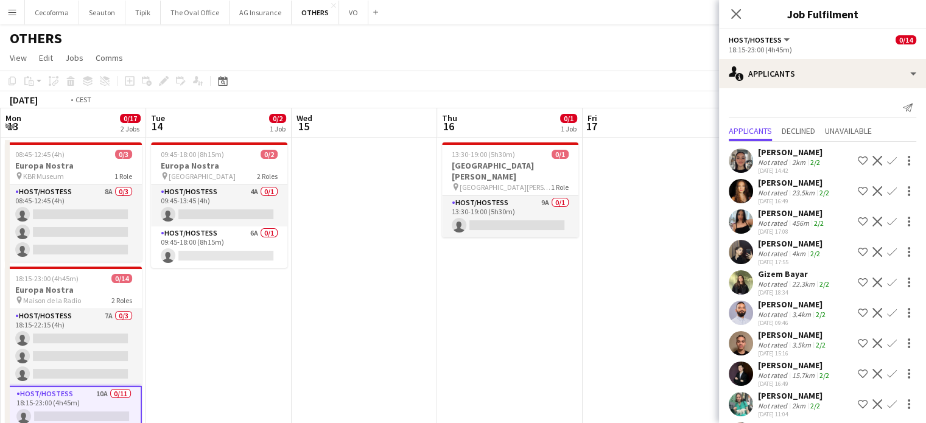
drag, startPoint x: 518, startPoint y: 284, endPoint x: 342, endPoint y: 276, distance: 176.8
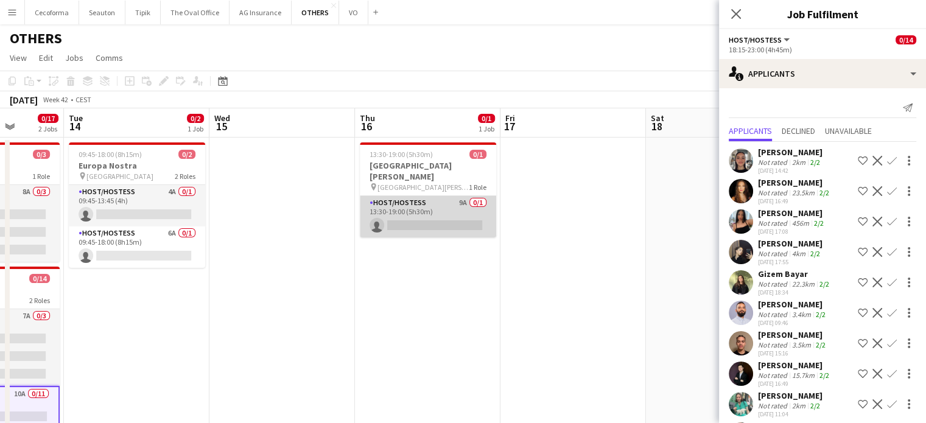
click at [433, 206] on app-card-role "Host/Hostess 9A 0/1 13:30-19:00 (5h30m) single-neutral-actions" at bounding box center [428, 216] width 136 height 41
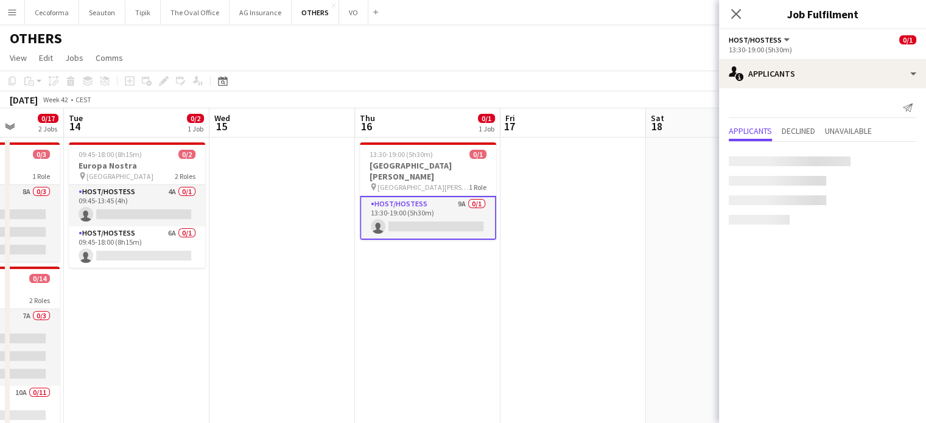
scroll to position [0, 519]
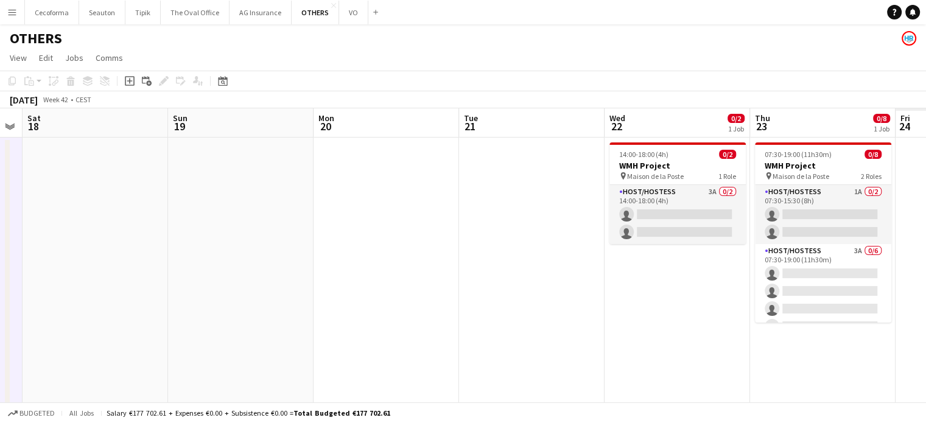
drag, startPoint x: 322, startPoint y: 323, endPoint x: 315, endPoint y: 314, distance: 10.8
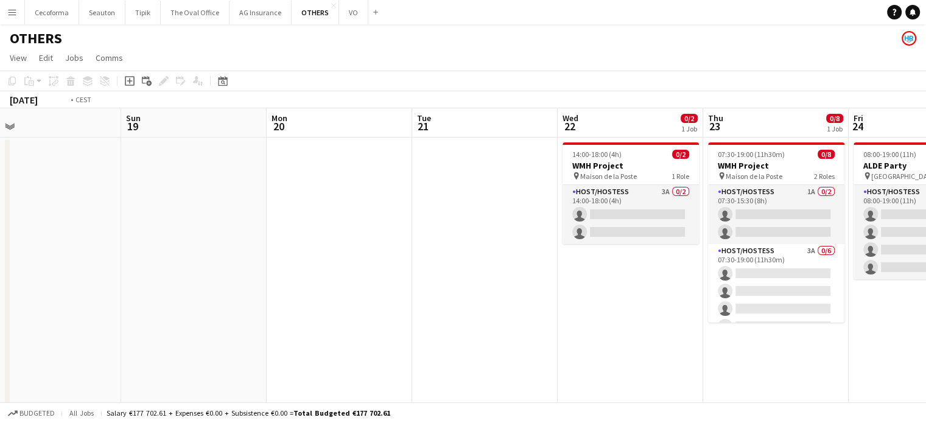
drag, startPoint x: 318, startPoint y: 341, endPoint x: 286, endPoint y: 339, distance: 31.8
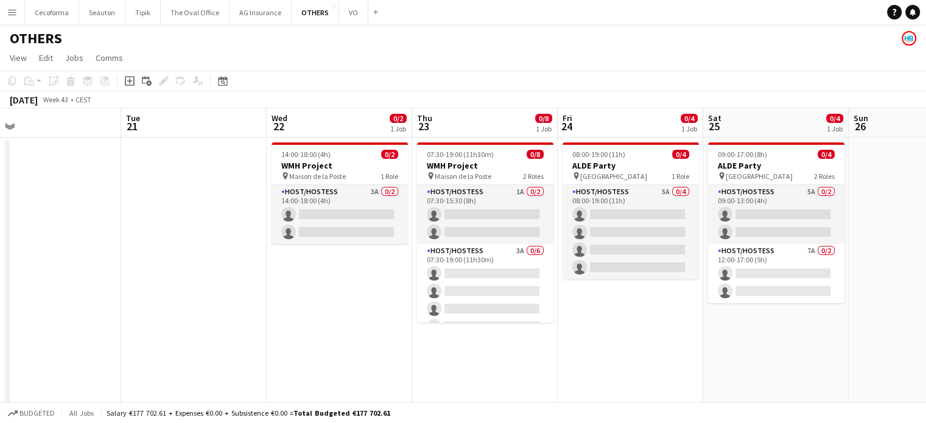
scroll to position [0, 317]
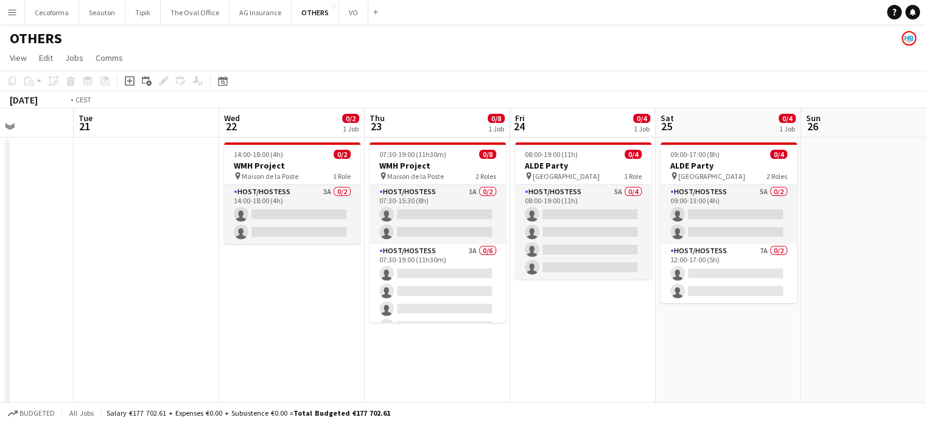
drag, startPoint x: 277, startPoint y: 324, endPoint x: 682, endPoint y: 322, distance: 405.0
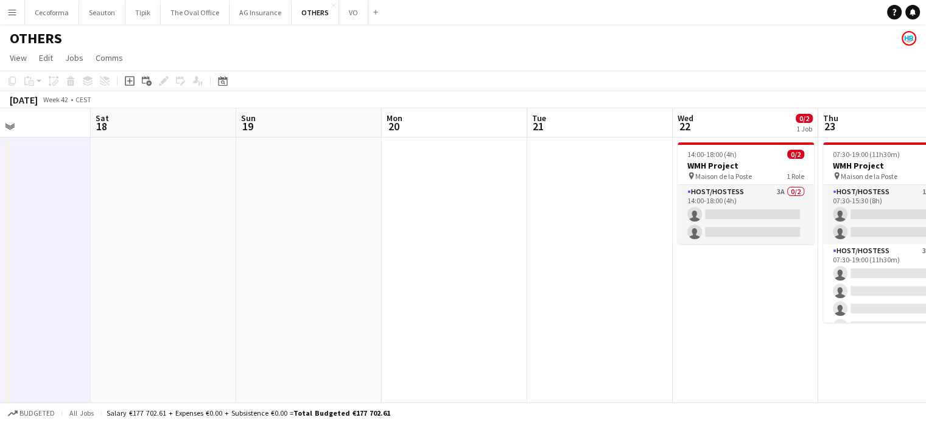
drag, startPoint x: 436, startPoint y: 323, endPoint x: 504, endPoint y: 349, distance: 73.1
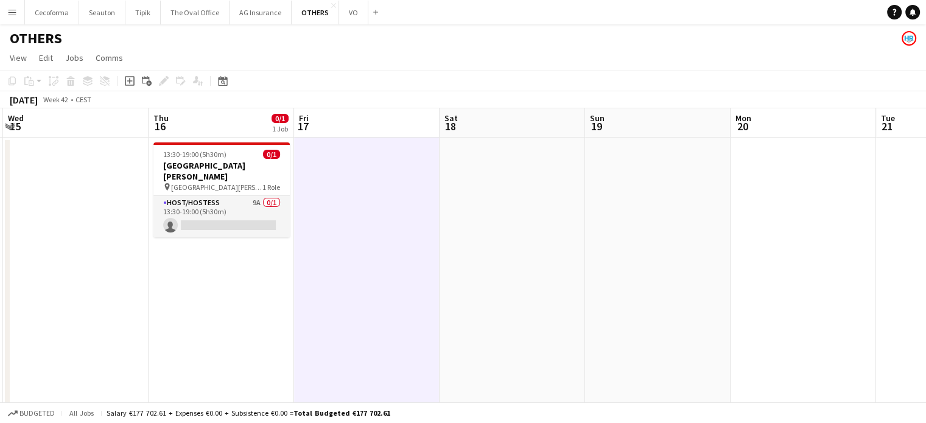
drag, startPoint x: 475, startPoint y: 326, endPoint x: 548, endPoint y: 365, distance: 82.8
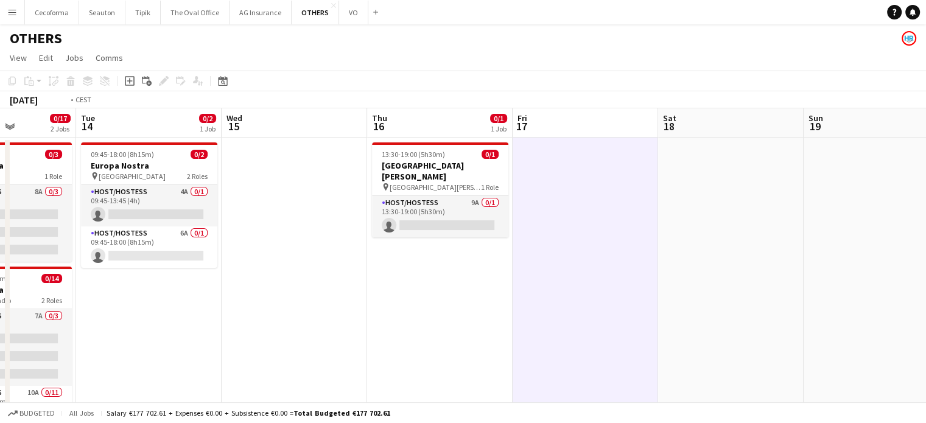
drag, startPoint x: 375, startPoint y: 351, endPoint x: 762, endPoint y: 317, distance: 388.8
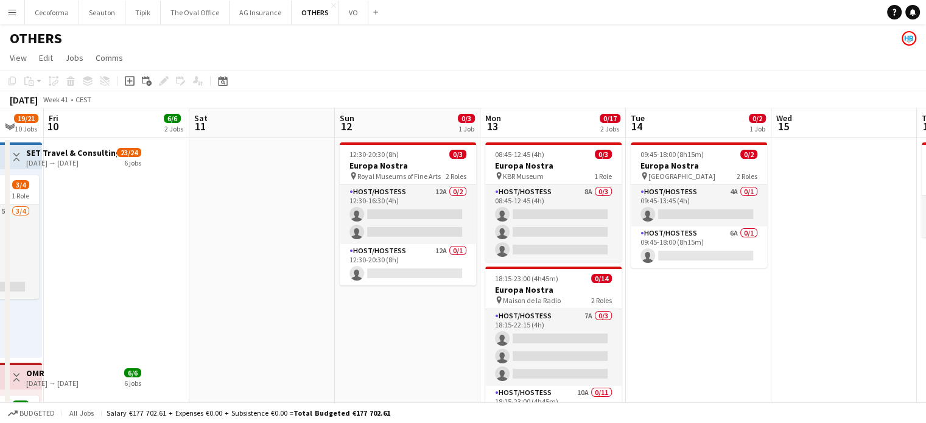
drag, startPoint x: 339, startPoint y: 295, endPoint x: 456, endPoint y: 280, distance: 117.9
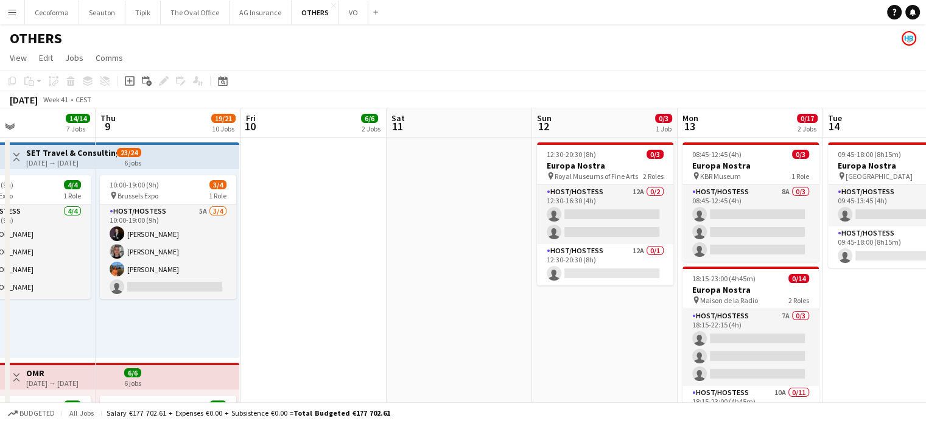
drag, startPoint x: 428, startPoint y: 263, endPoint x: 699, endPoint y: 255, distance: 271.1
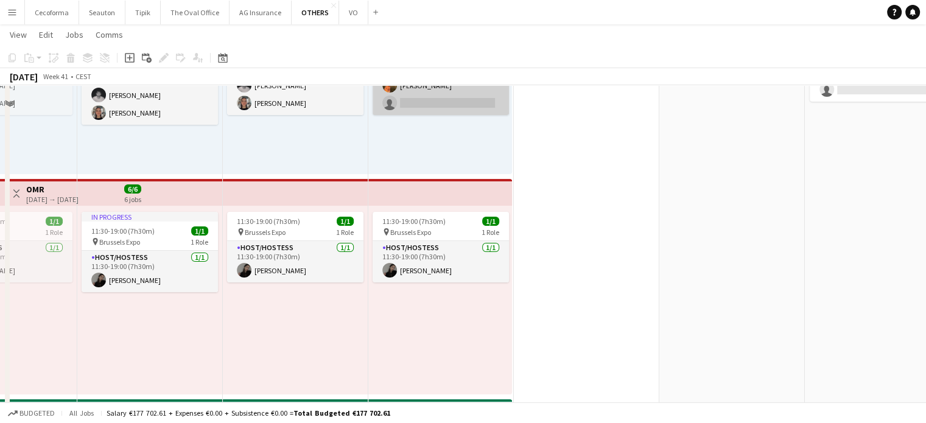
scroll to position [0, 0]
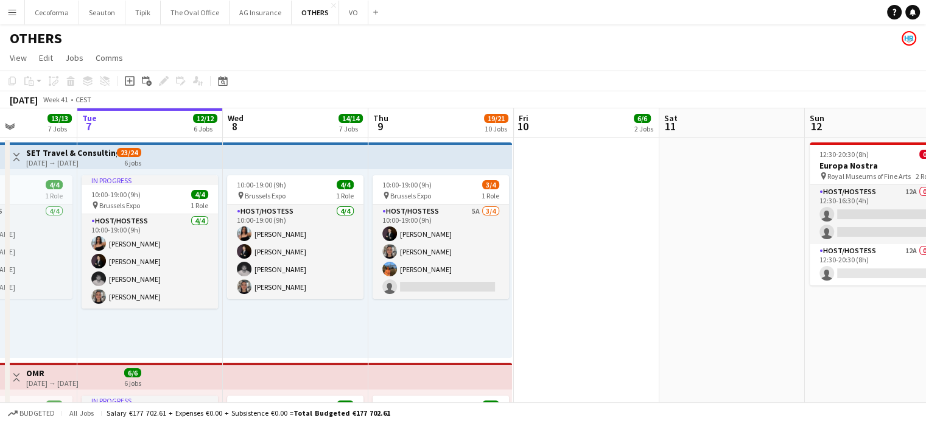
click at [10, 13] on app-icon "Menu" at bounding box center [12, 12] width 10 height 10
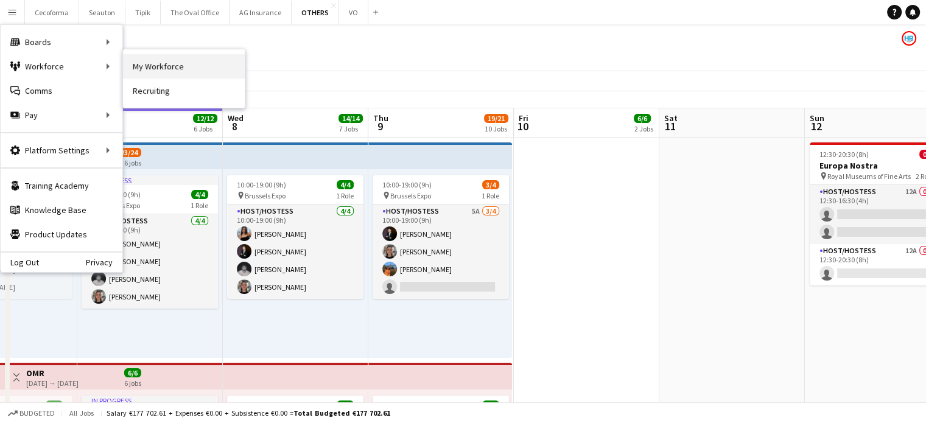
click at [169, 67] on link "My Workforce" at bounding box center [184, 66] width 122 height 24
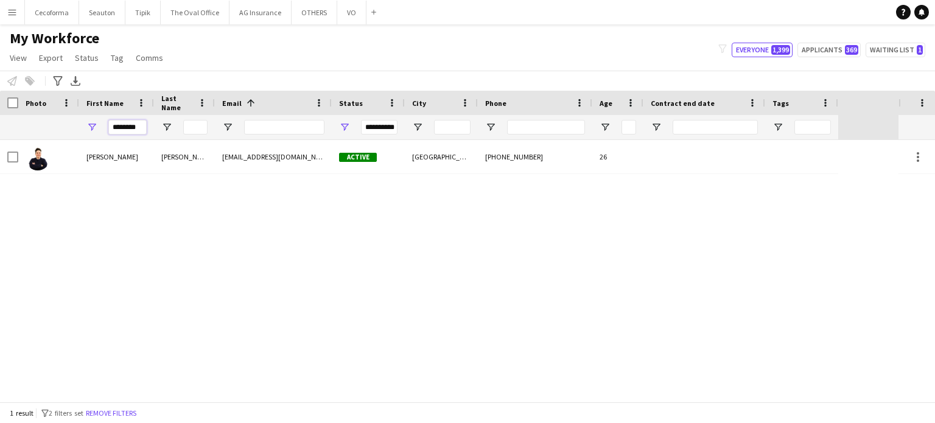
click at [138, 126] on input "********" at bounding box center [127, 127] width 38 height 15
type input "*"
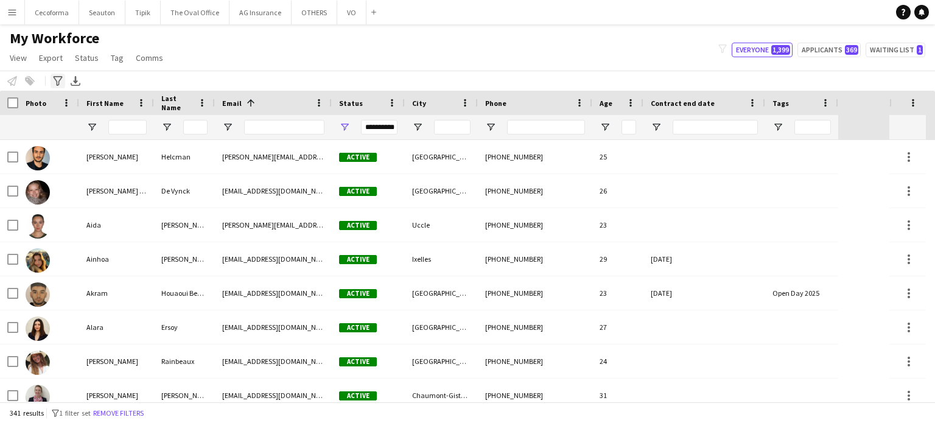
click at [56, 78] on icon "Advanced filters" at bounding box center [58, 81] width 10 height 10
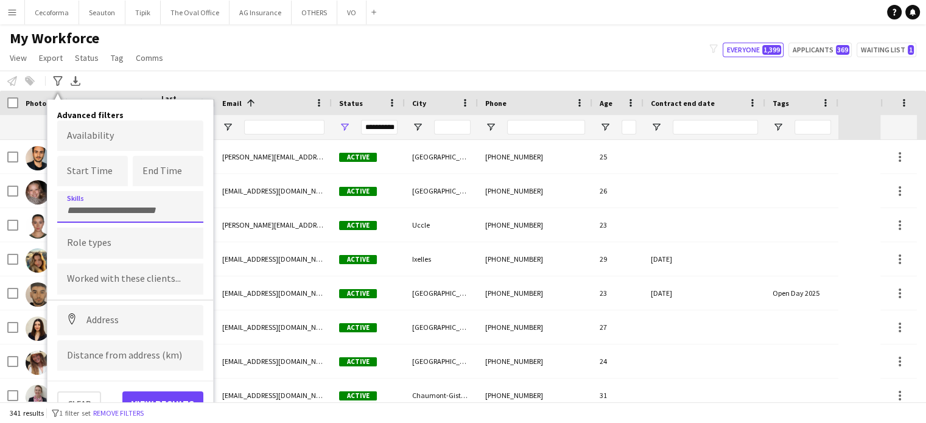
click at [80, 208] on input "Type to search skills..." at bounding box center [130, 210] width 127 height 11
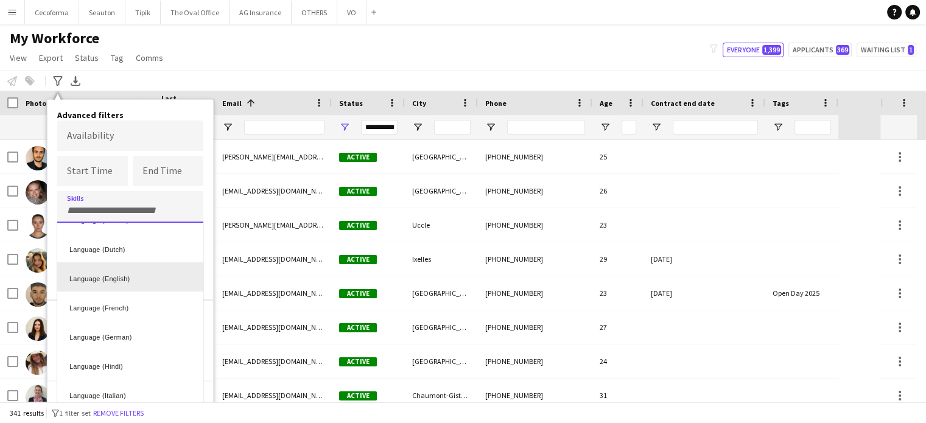
scroll to position [122, 0]
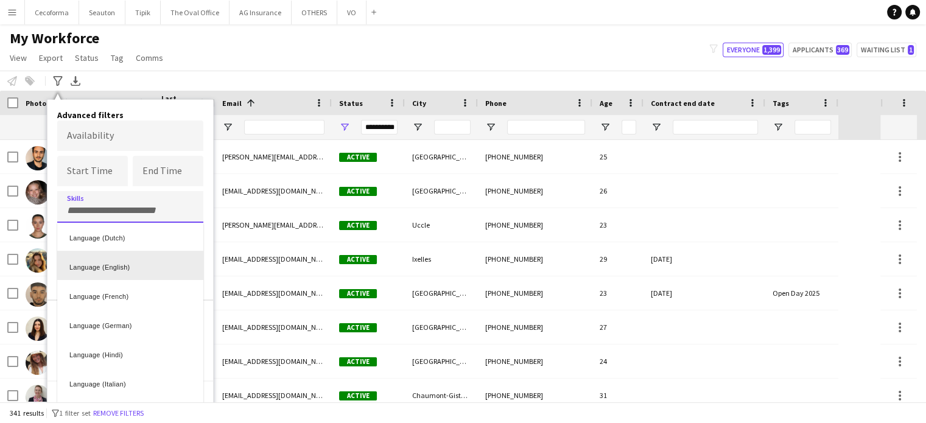
click at [107, 265] on div "Language (English)" at bounding box center [130, 265] width 146 height 29
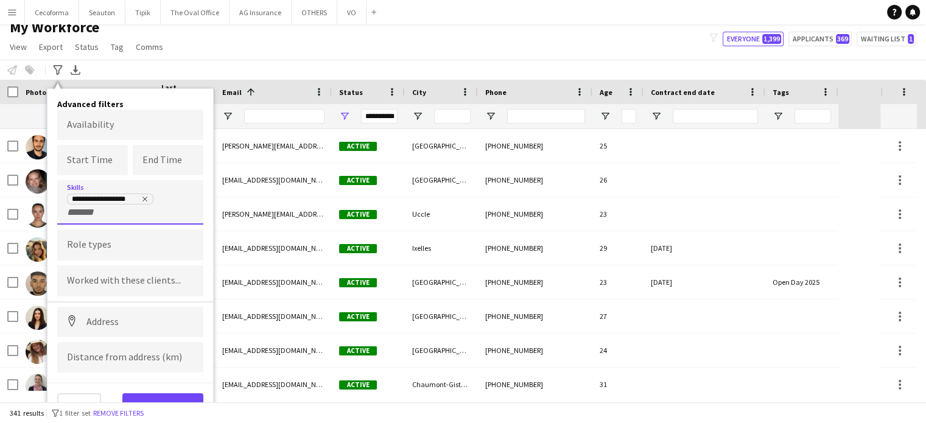
scroll to position [13, 0]
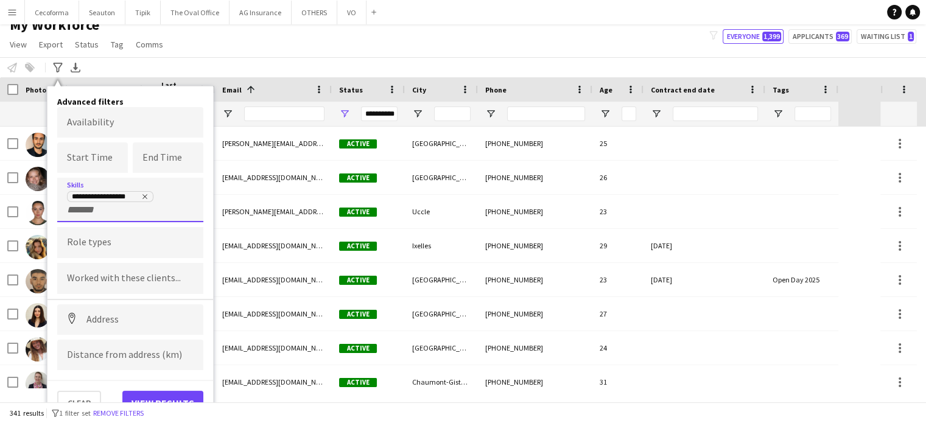
click at [90, 211] on input "+ Skill" at bounding box center [93, 210] width 52 height 11
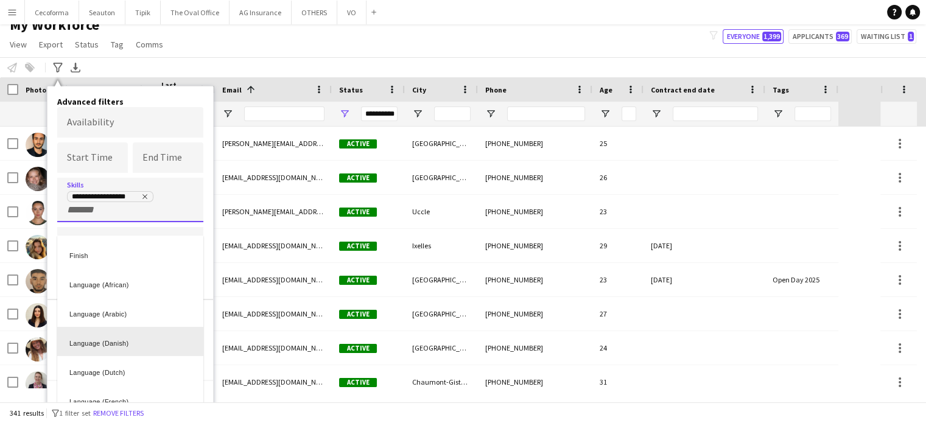
scroll to position [61, 0]
click at [102, 338] on div "Language (French)" at bounding box center [130, 339] width 146 height 29
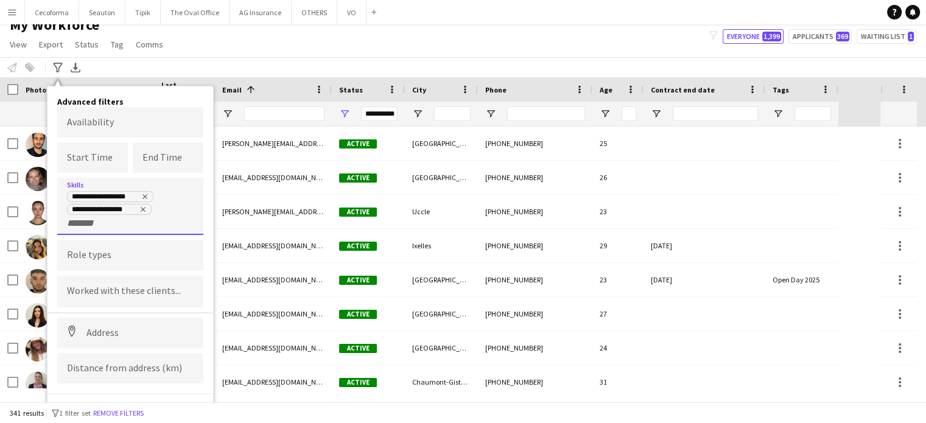
scroll to position [26, 0]
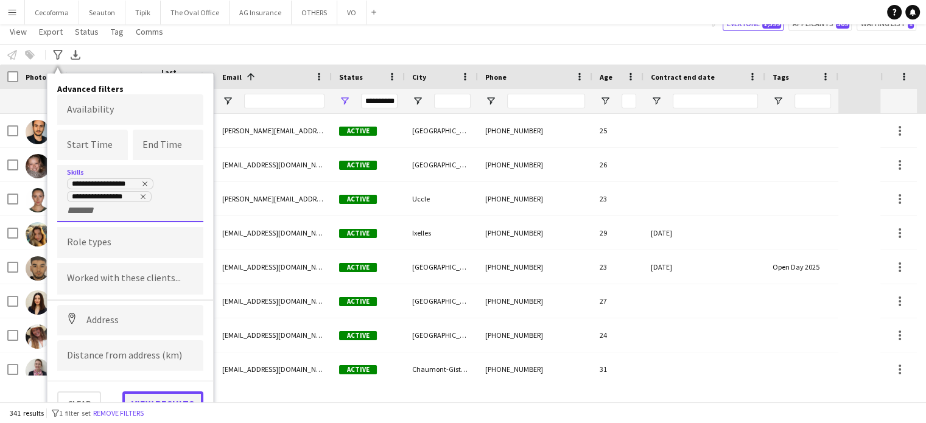
click at [166, 396] on button "View results" at bounding box center [162, 404] width 81 height 24
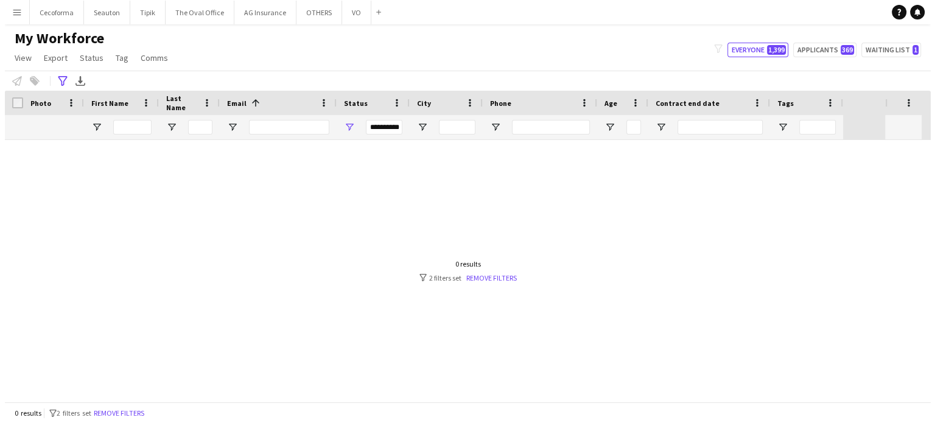
scroll to position [0, 0]
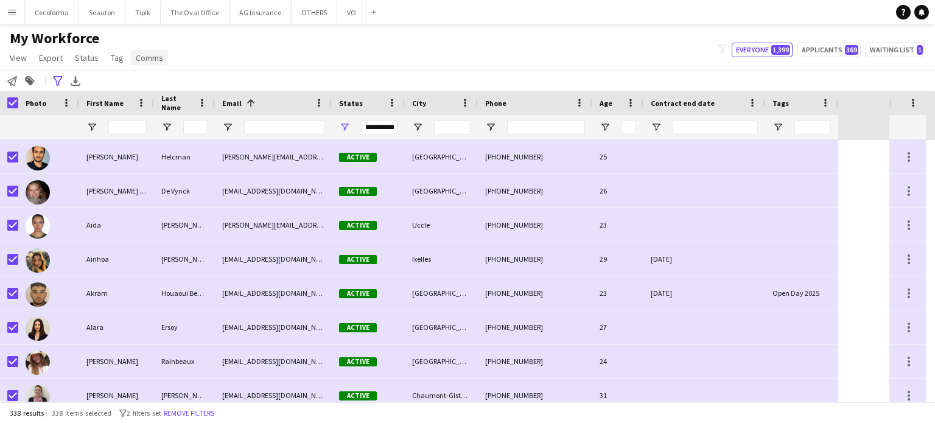
click at [151, 57] on span "Comms" at bounding box center [149, 57] width 27 height 11
click at [153, 87] on span "Send notification" at bounding box center [170, 84] width 62 height 11
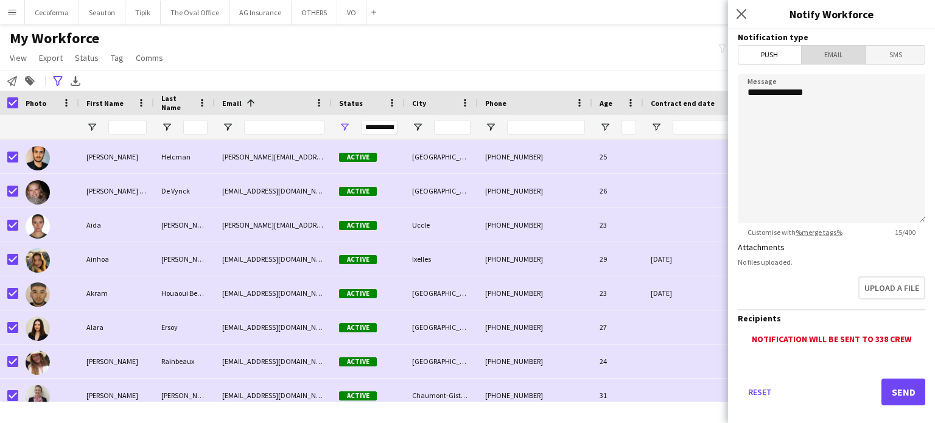
click at [831, 54] on span "Email" at bounding box center [834, 55] width 65 height 18
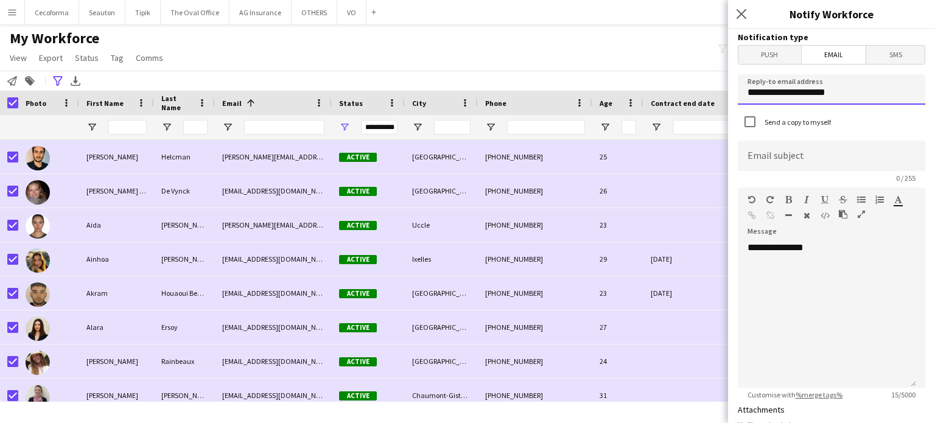
click at [842, 87] on input "**********" at bounding box center [832, 89] width 188 height 30
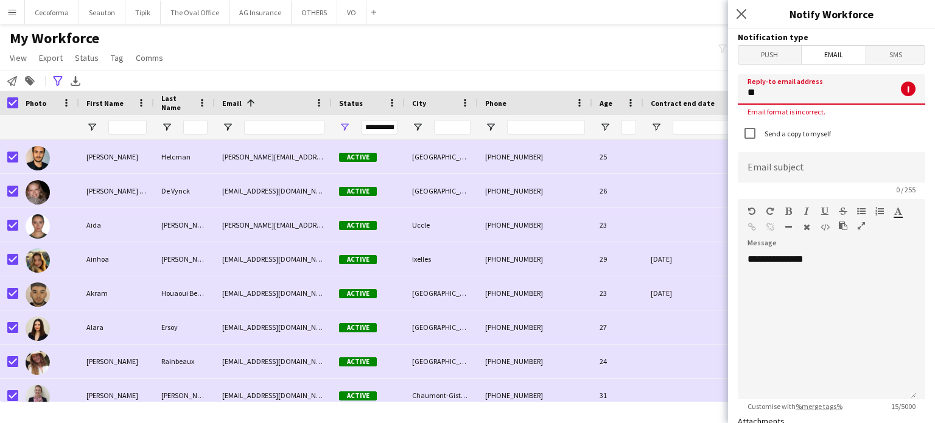
type input "*"
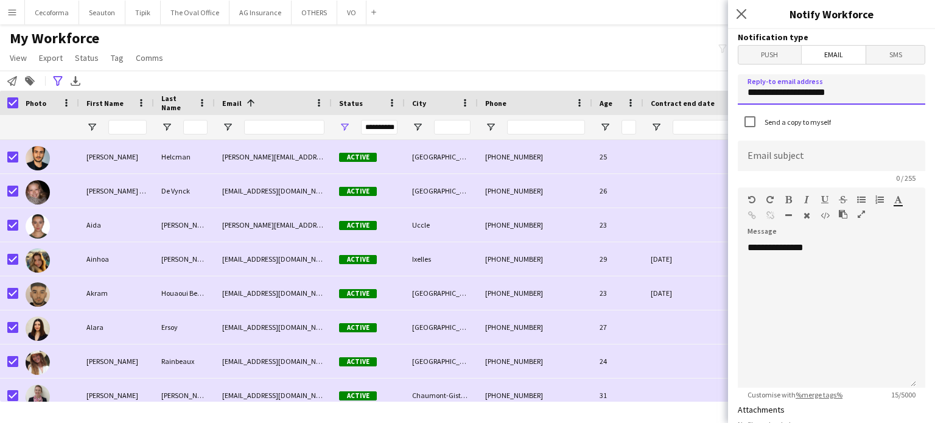
type input "**********"
click at [814, 160] on input at bounding box center [832, 156] width 188 height 30
type input "********"
click at [786, 265] on div "**********" at bounding box center [827, 315] width 178 height 146
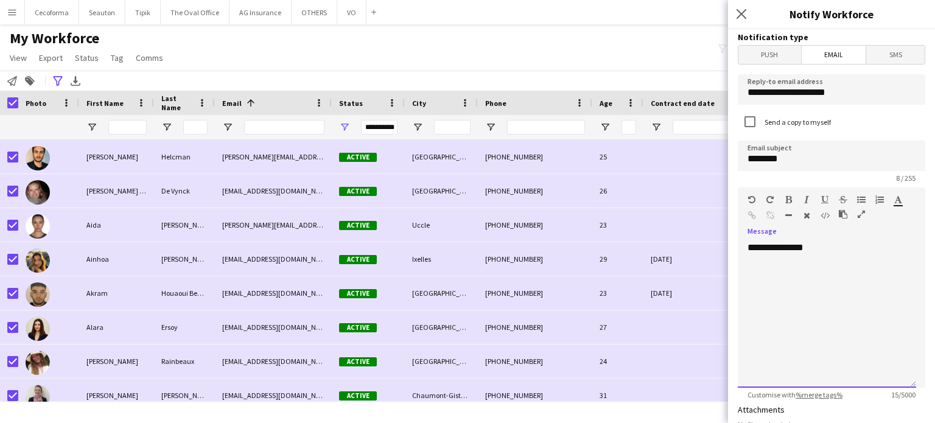
click at [845, 254] on div "**********" at bounding box center [827, 315] width 178 height 146
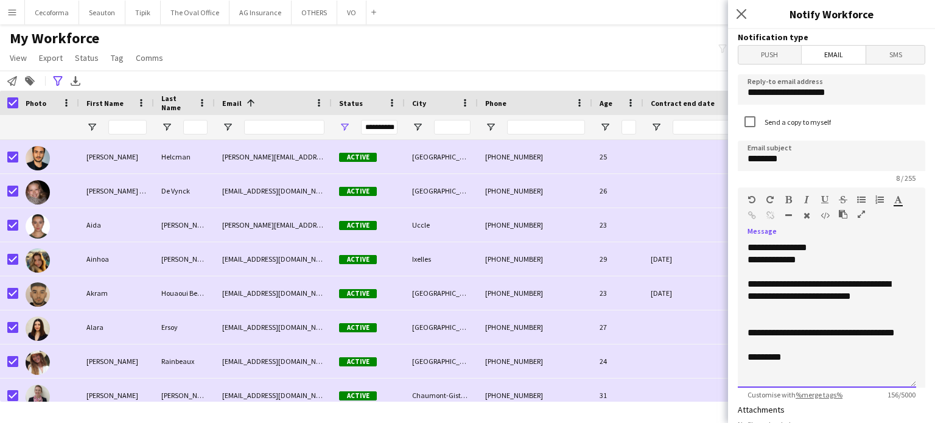
click at [829, 287] on div "**********" at bounding box center [827, 296] width 159 height 37
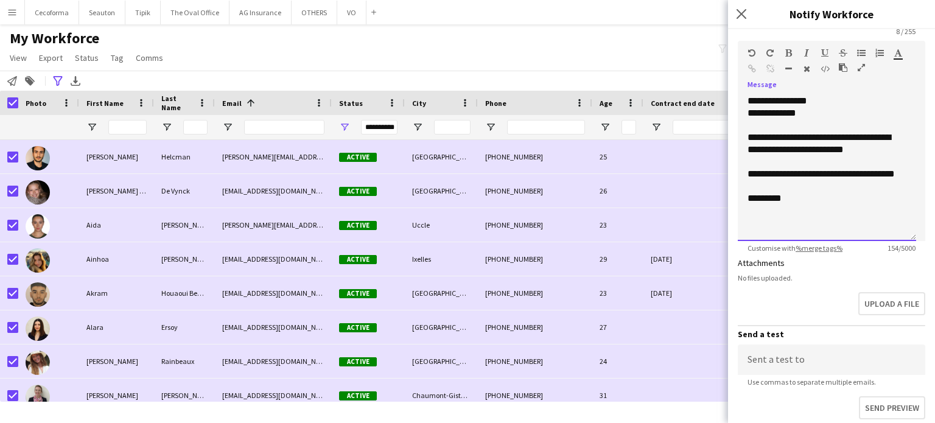
scroll to position [281, 0]
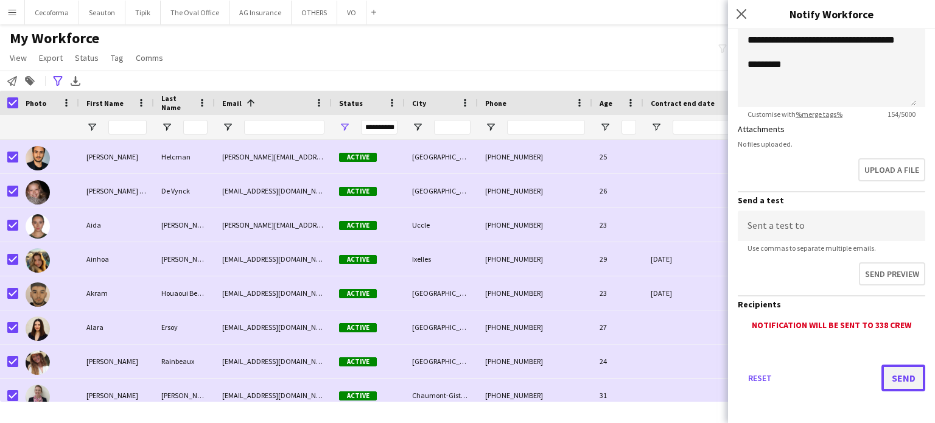
click at [896, 375] on button "Send" at bounding box center [904, 378] width 44 height 27
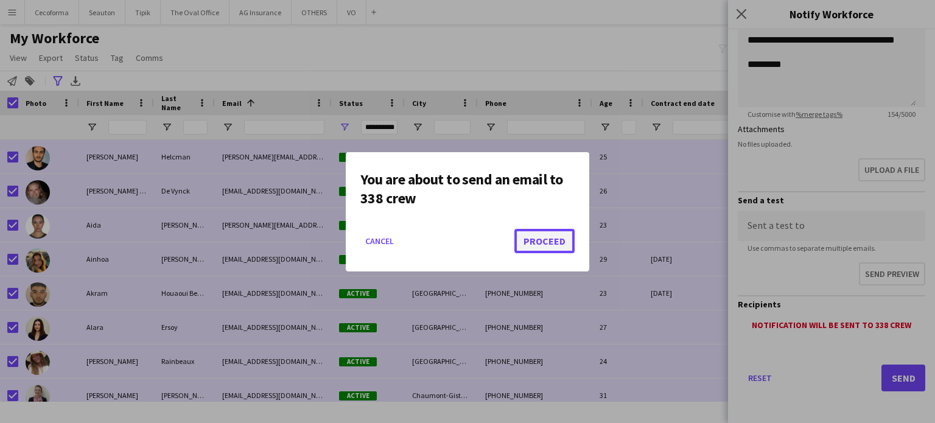
click at [538, 238] on button "Proceed" at bounding box center [545, 241] width 60 height 24
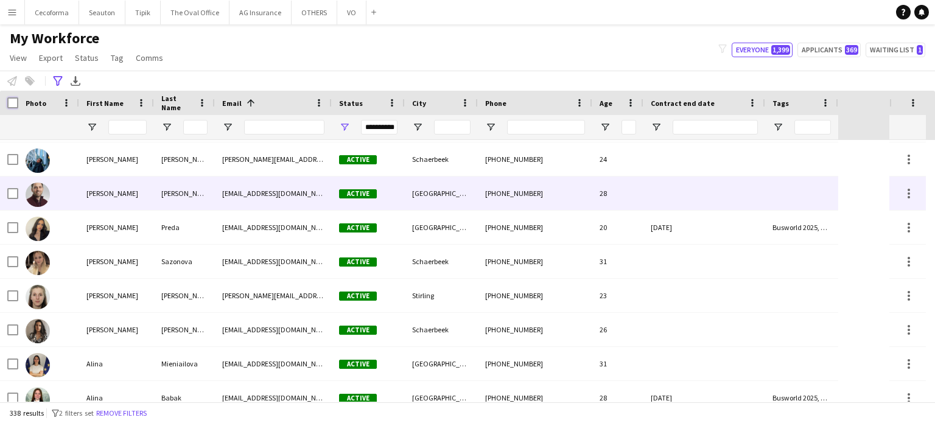
scroll to position [0, 0]
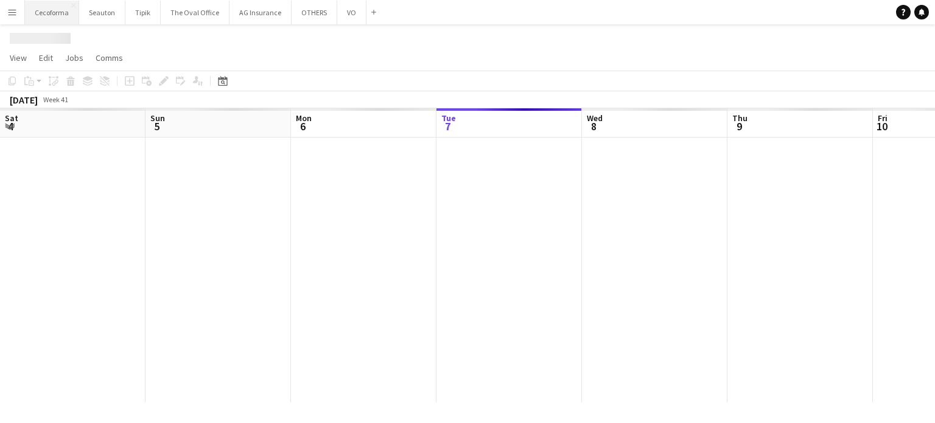
scroll to position [0, 291]
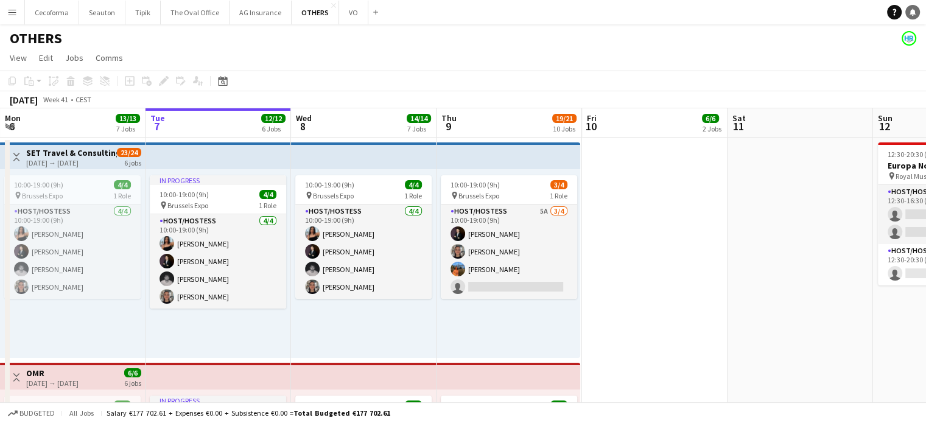
click at [920, 14] on link "Notifications" at bounding box center [913, 12] width 15 height 15
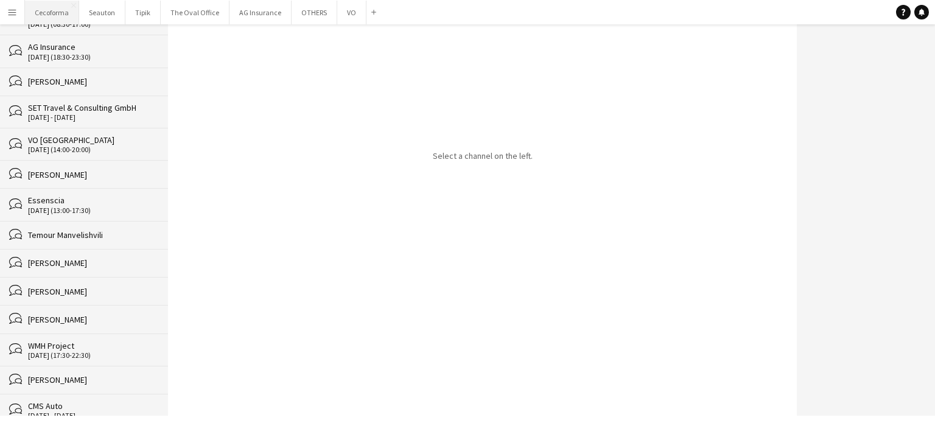
scroll to position [244, 0]
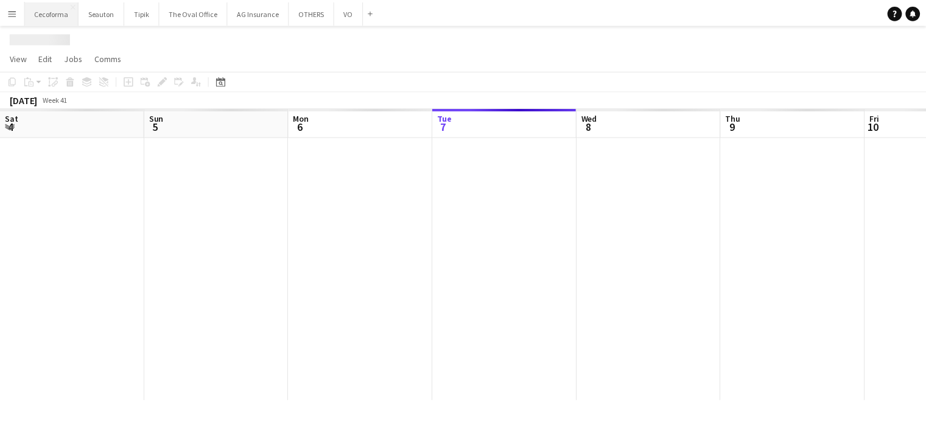
scroll to position [0, 291]
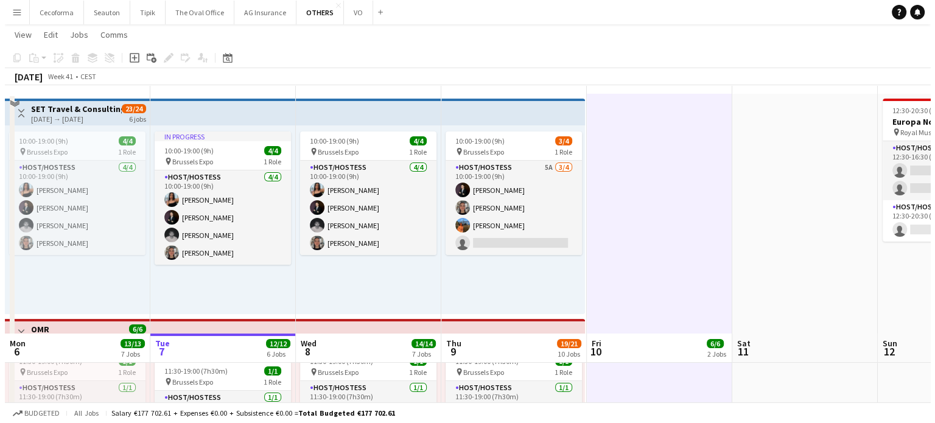
scroll to position [0, 0]
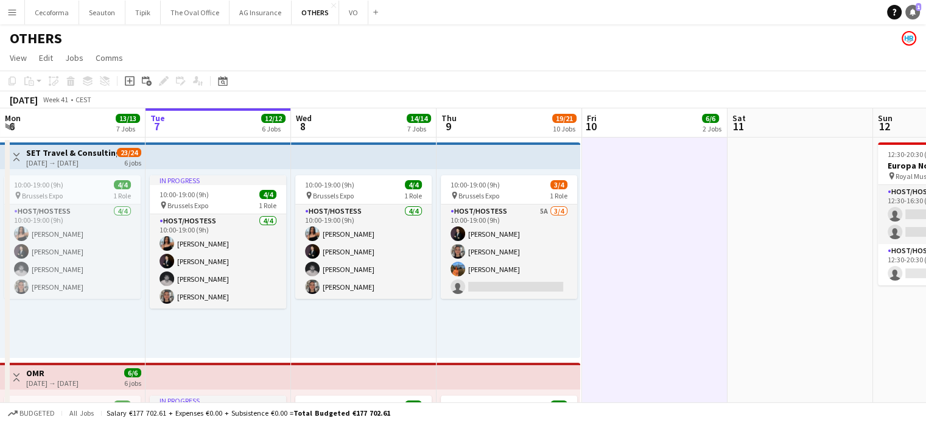
click at [912, 12] on icon at bounding box center [913, 12] width 6 height 6
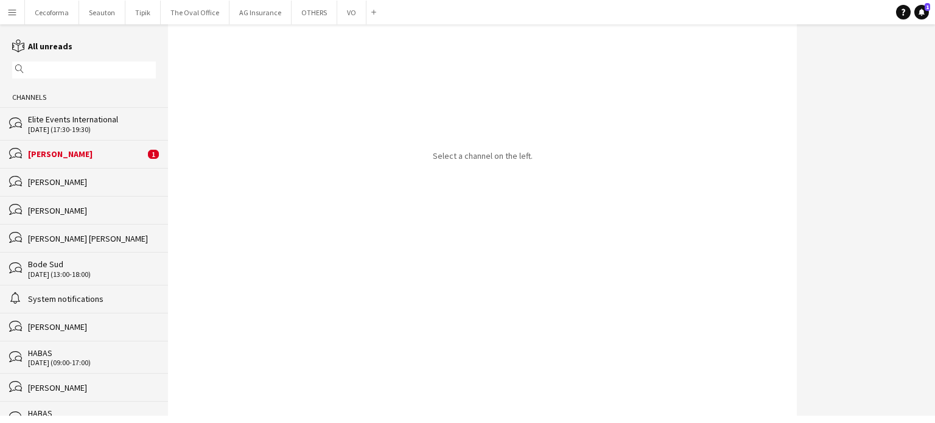
click at [67, 153] on div "[PERSON_NAME]" at bounding box center [86, 154] width 117 height 11
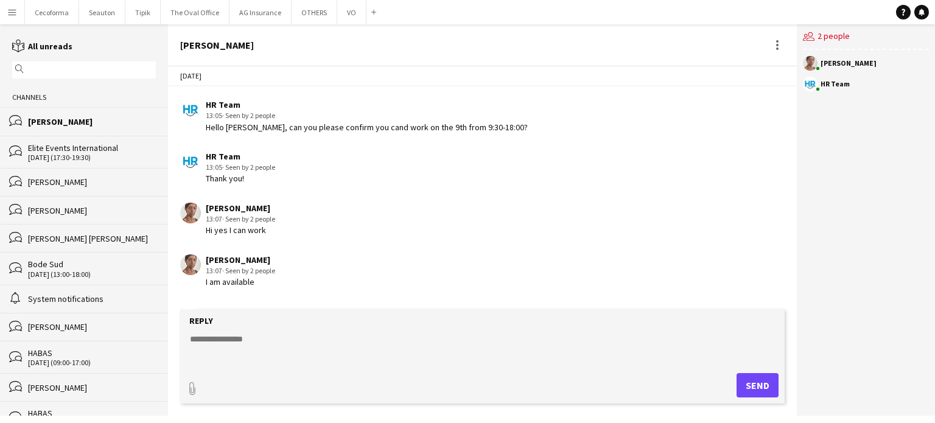
scroll to position [1290, 0]
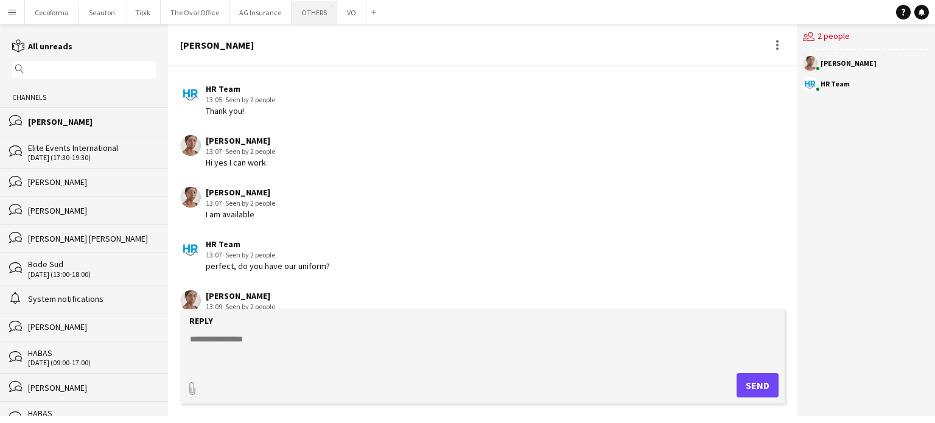
click at [301, 14] on button "OTHERS Close" at bounding box center [315, 13] width 46 height 24
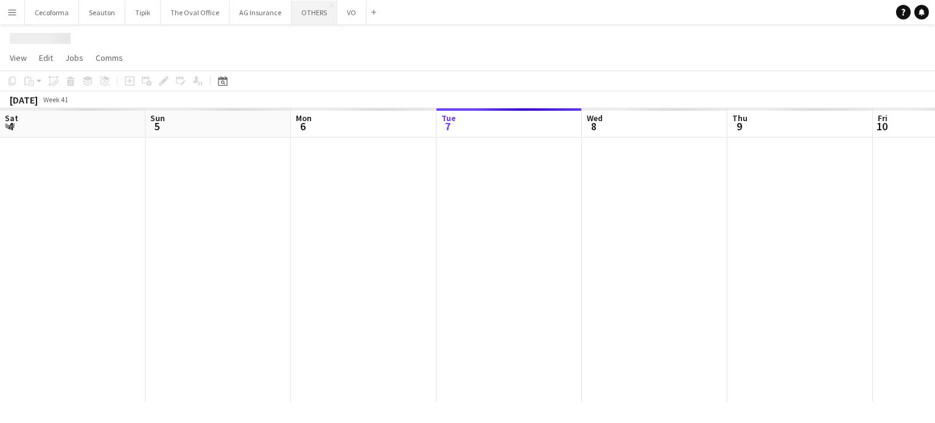
scroll to position [0, 291]
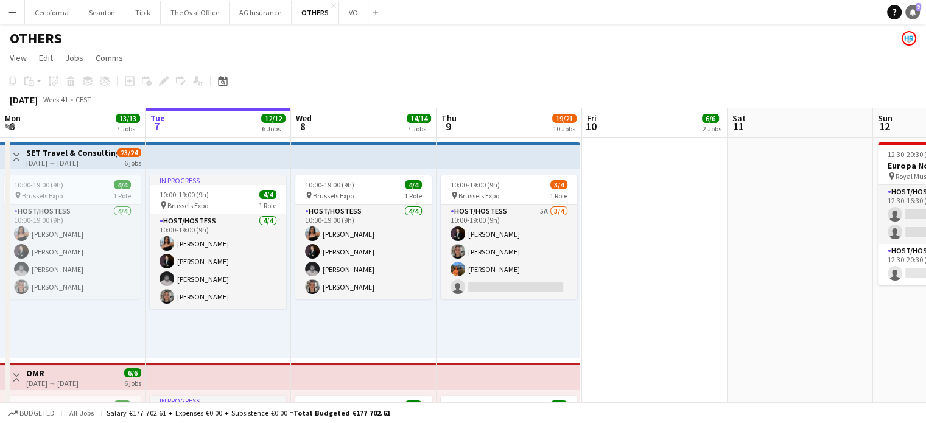
click at [910, 14] on icon "Notifications" at bounding box center [912, 12] width 7 height 7
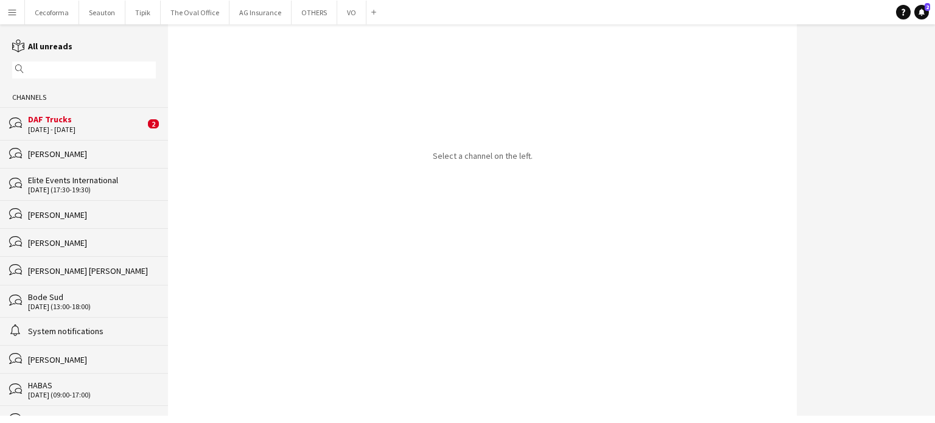
click at [68, 132] on div "[DATE] - [DATE]" at bounding box center [86, 129] width 117 height 9
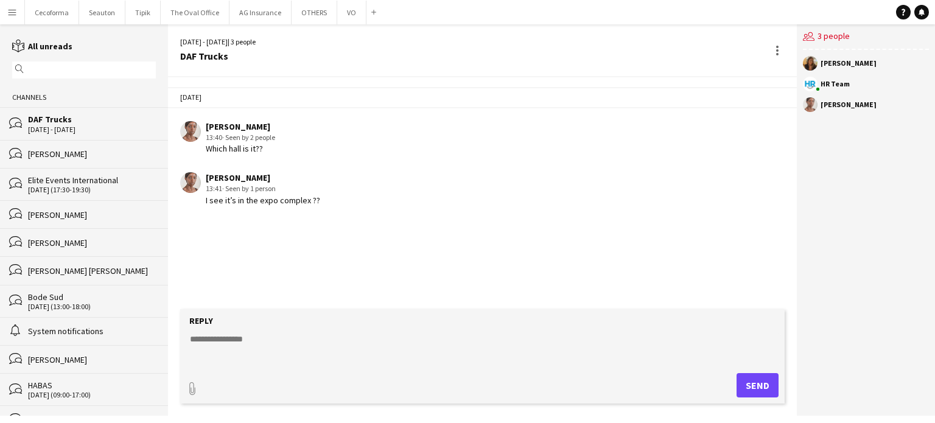
click at [248, 338] on textarea at bounding box center [485, 349] width 593 height 32
type textarea "**********"
click at [752, 388] on button "Send" at bounding box center [758, 385] width 42 height 24
click at [309, 14] on button "OTHERS Close" at bounding box center [315, 13] width 46 height 24
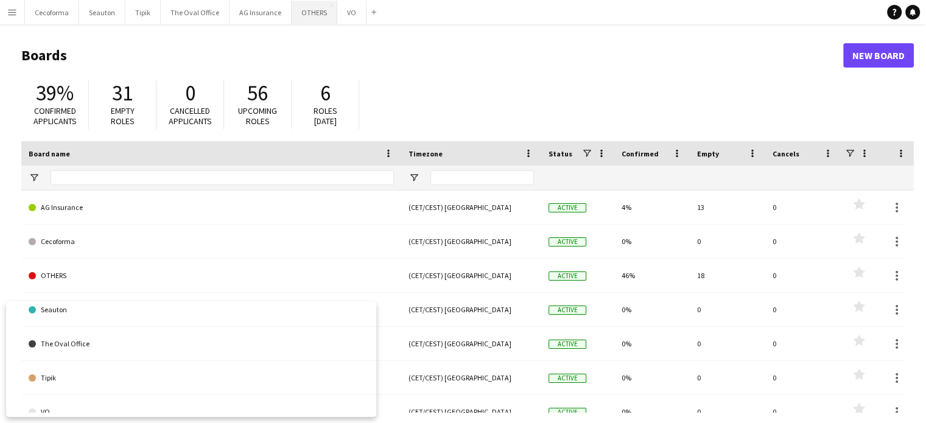
click at [303, 12] on button "OTHERS Close" at bounding box center [315, 13] width 46 height 24
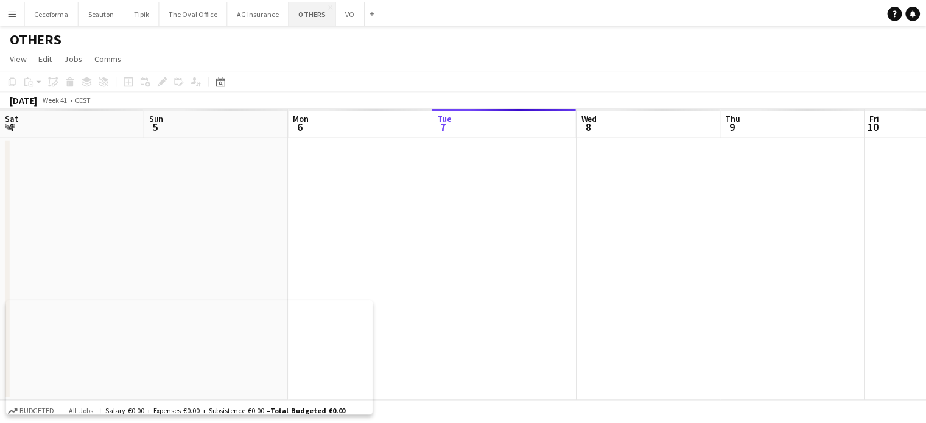
scroll to position [0, 291]
